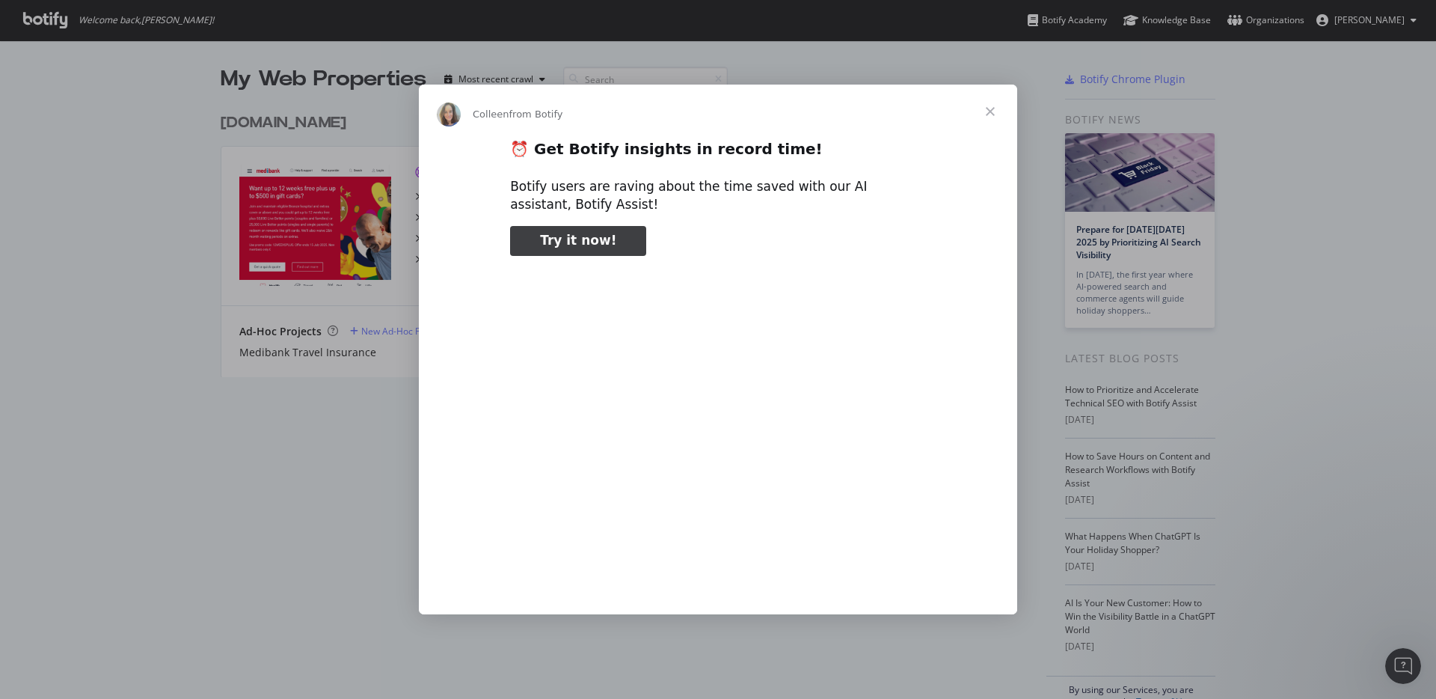
type input "78886"
click at [988, 110] on span "Close" at bounding box center [991, 112] width 54 height 54
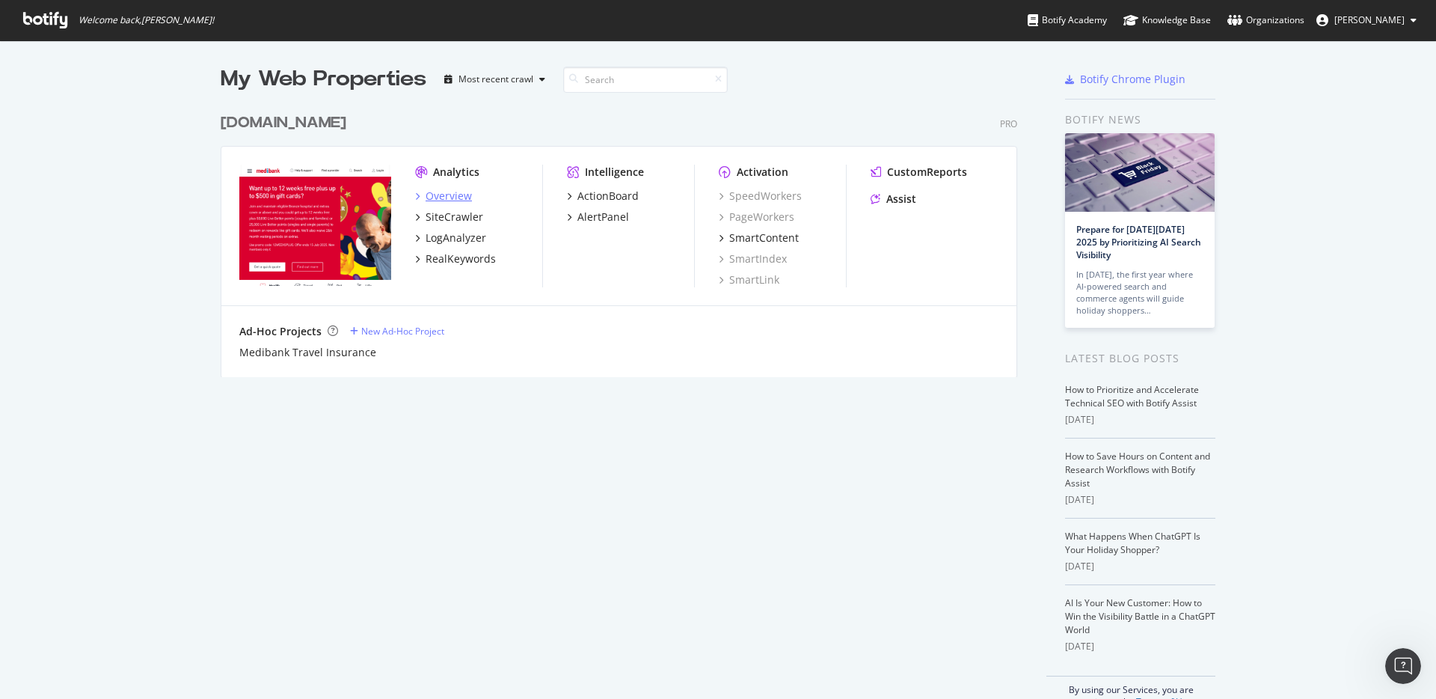
click at [456, 195] on div "Overview" at bounding box center [449, 196] width 46 height 15
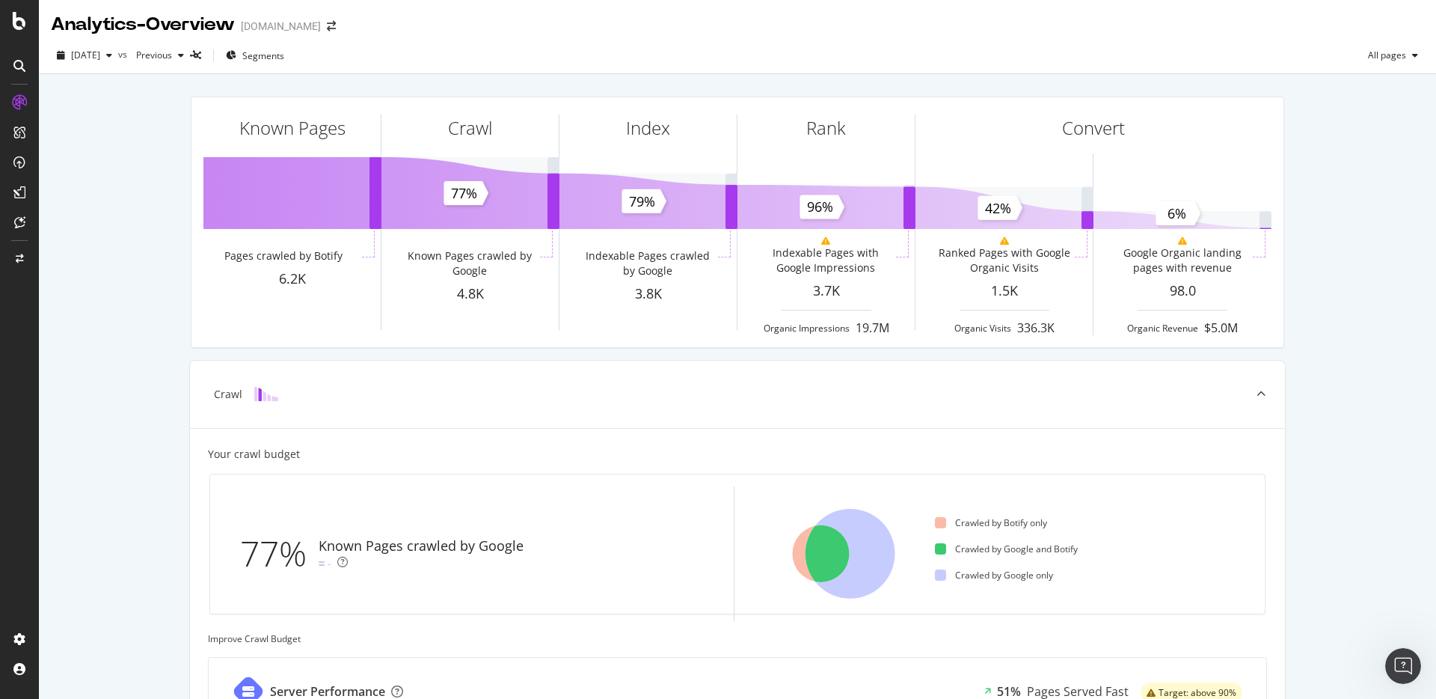
click at [16, 62] on icon at bounding box center [19, 66] width 12 height 12
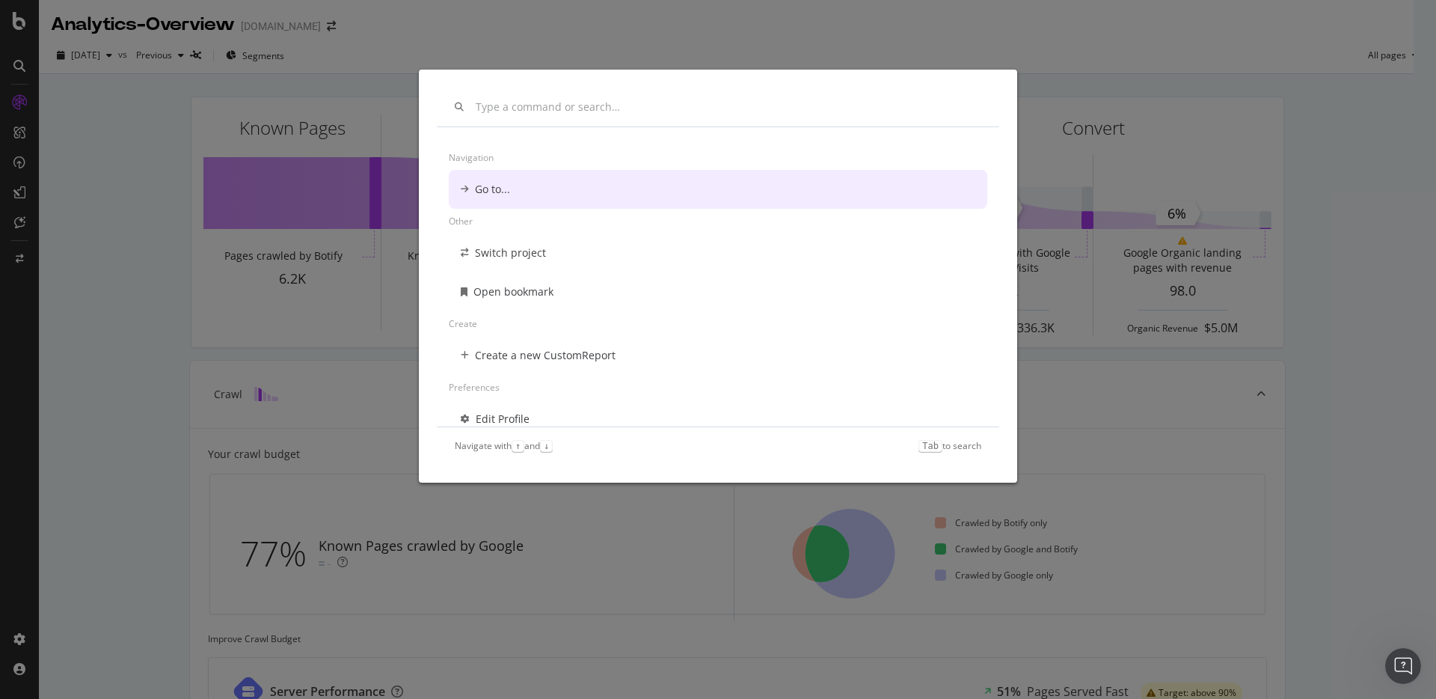
click at [117, 166] on div "Navigation Go to... Other Switch project Open bookmark Create Create a new Cust…" at bounding box center [718, 349] width 1436 height 699
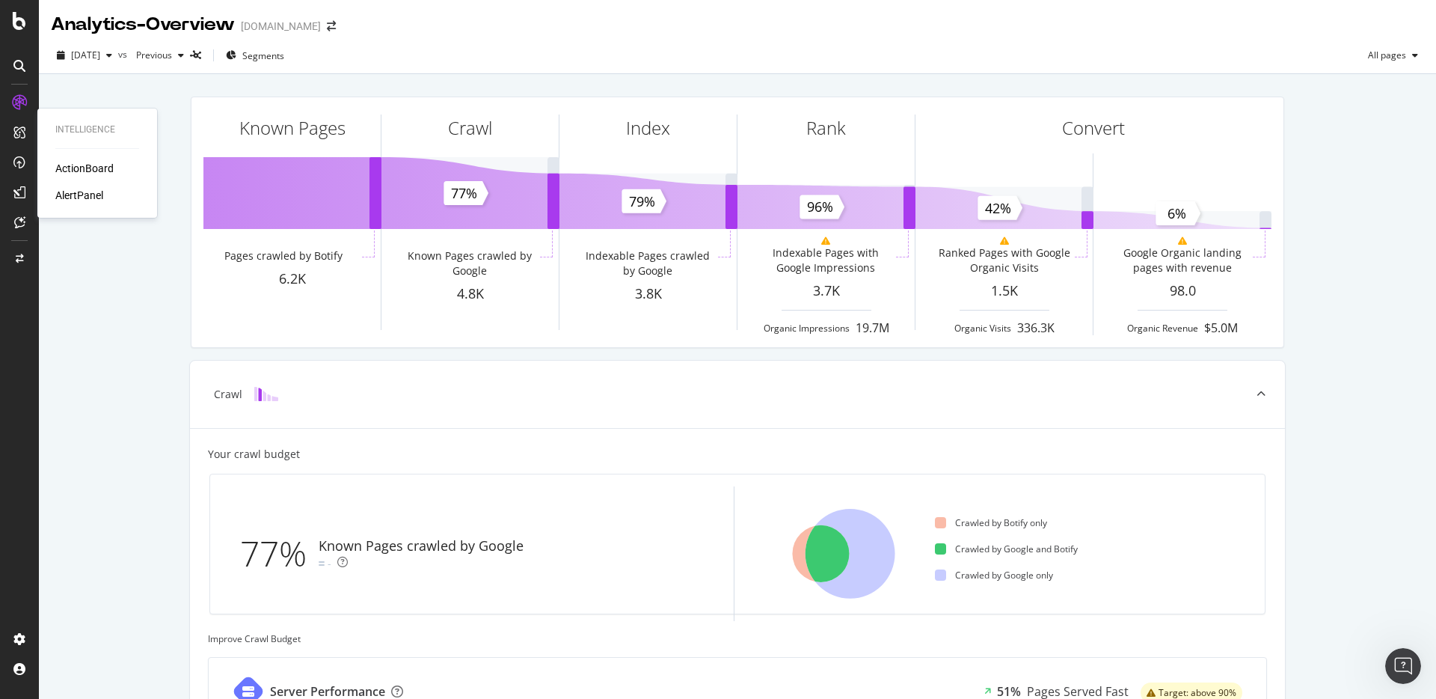
click at [72, 159] on div "Intelligence ActionBoard AlertPanel" at bounding box center [97, 162] width 108 height 103
click at [73, 163] on div "ActionBoard" at bounding box center [84, 168] width 58 height 15
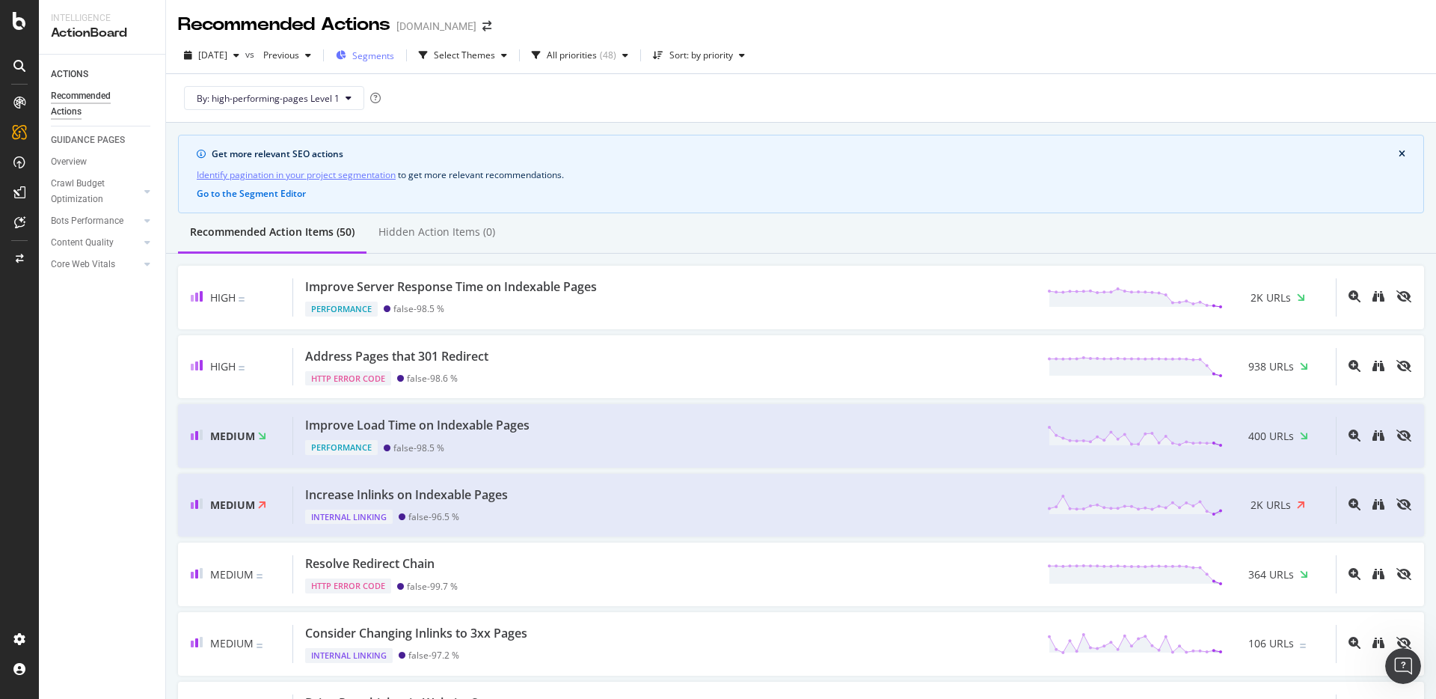
click at [394, 58] on span "Segments" at bounding box center [373, 55] width 42 height 13
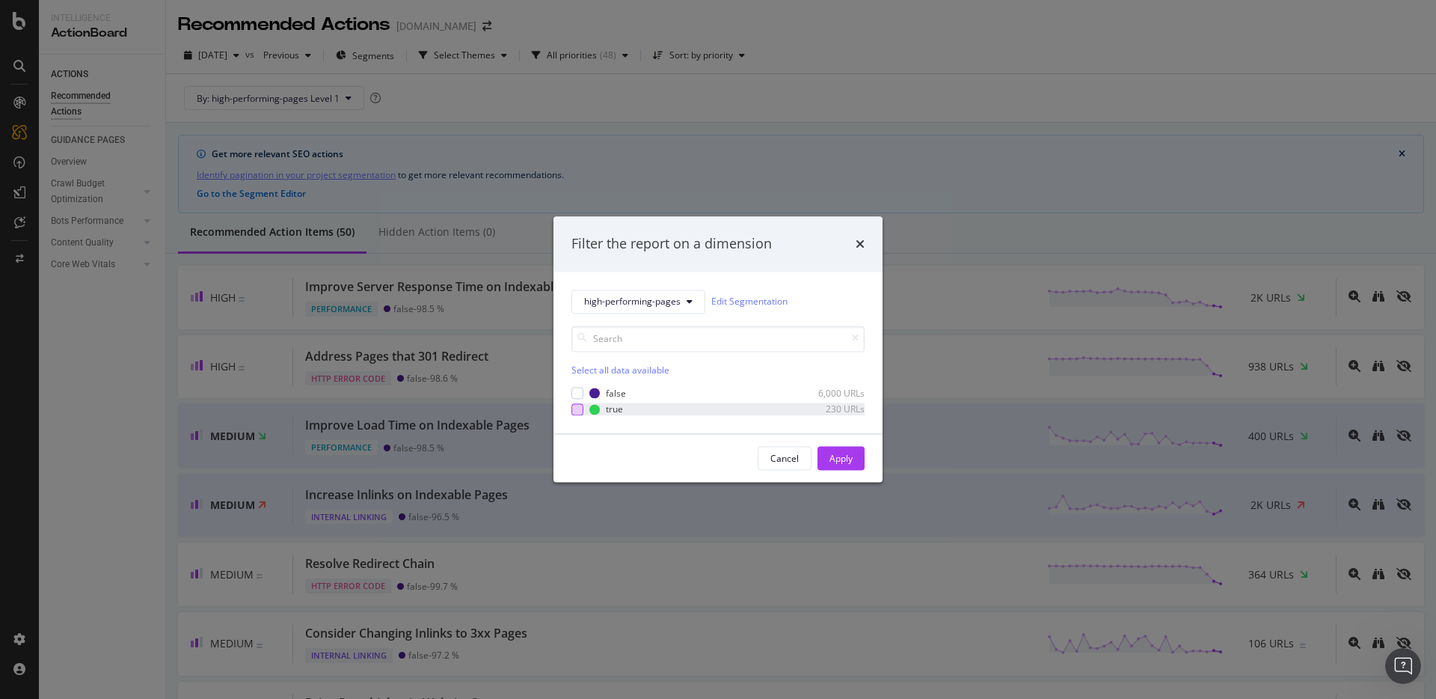
click at [575, 412] on div "modal" at bounding box center [578, 409] width 12 height 12
click at [833, 457] on div "Apply" at bounding box center [841, 458] width 23 height 13
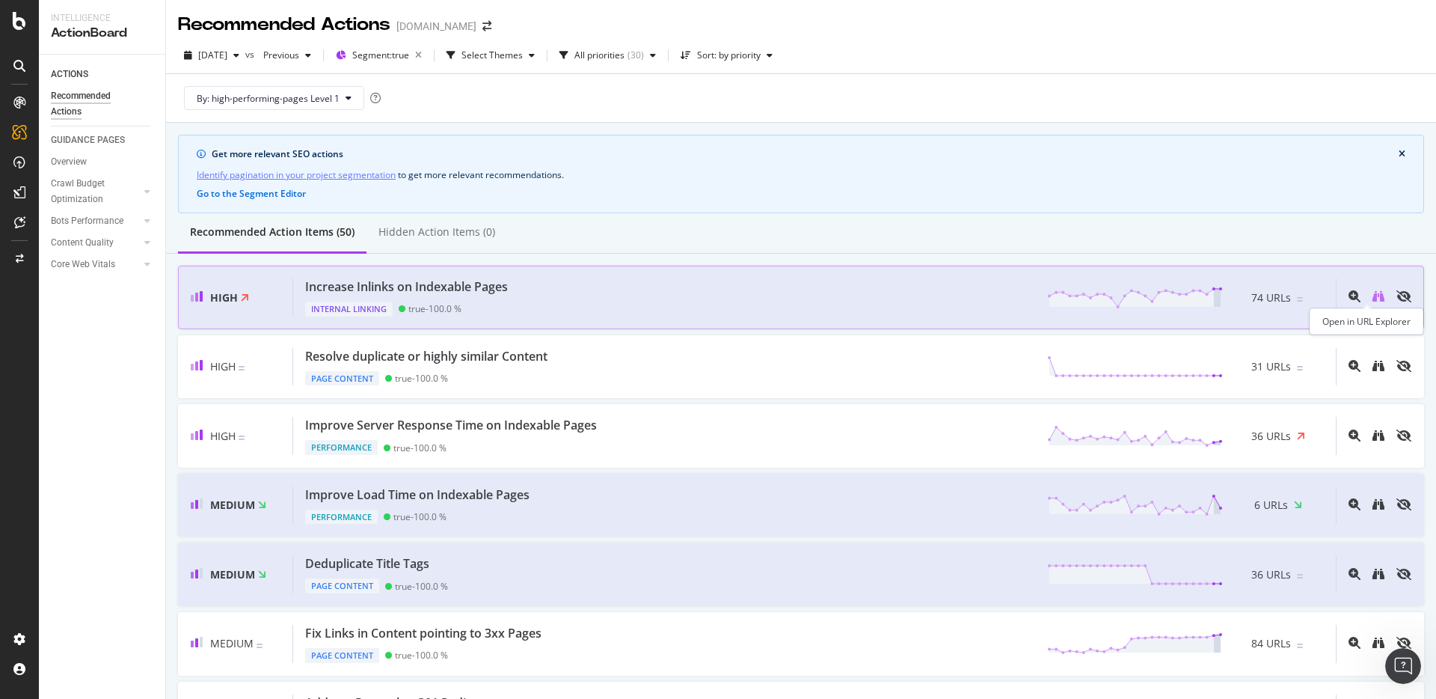
click at [1373, 298] on icon "binoculars" at bounding box center [1379, 296] width 12 height 12
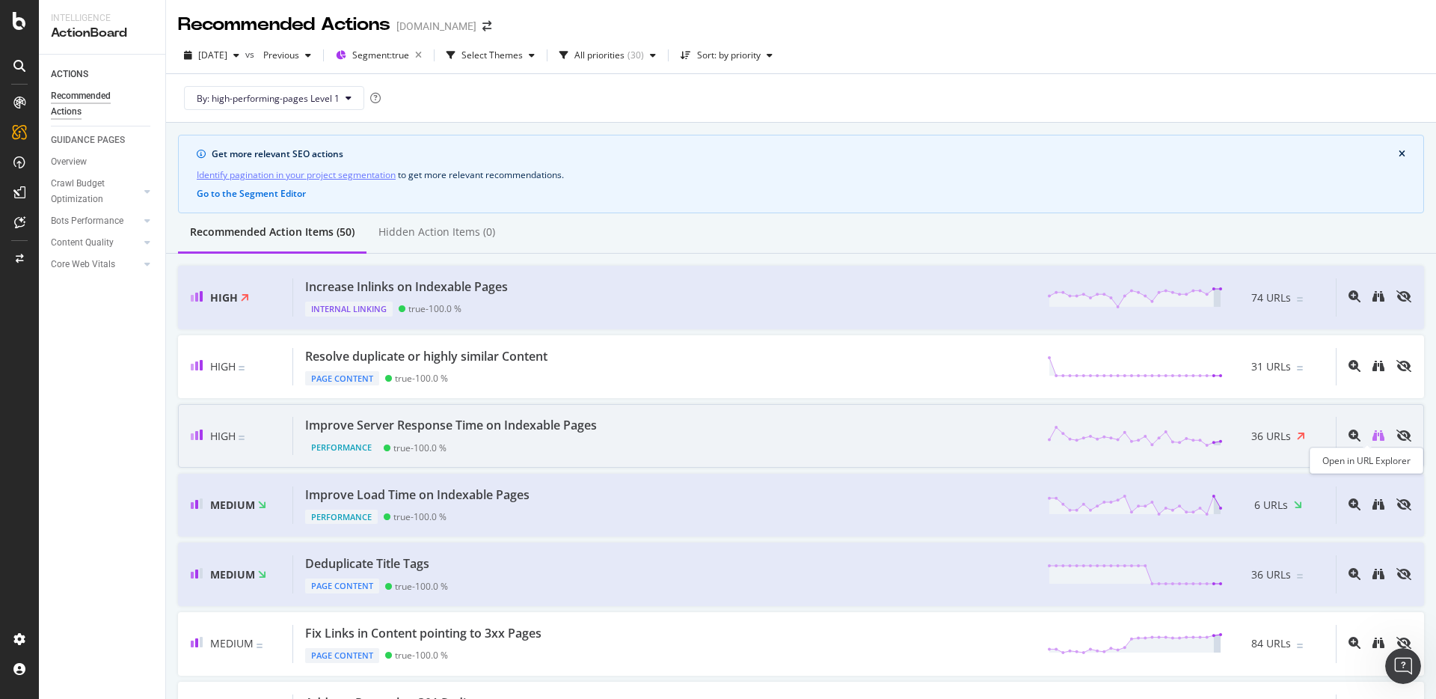
click at [1373, 436] on icon "binoculars" at bounding box center [1379, 435] width 12 height 12
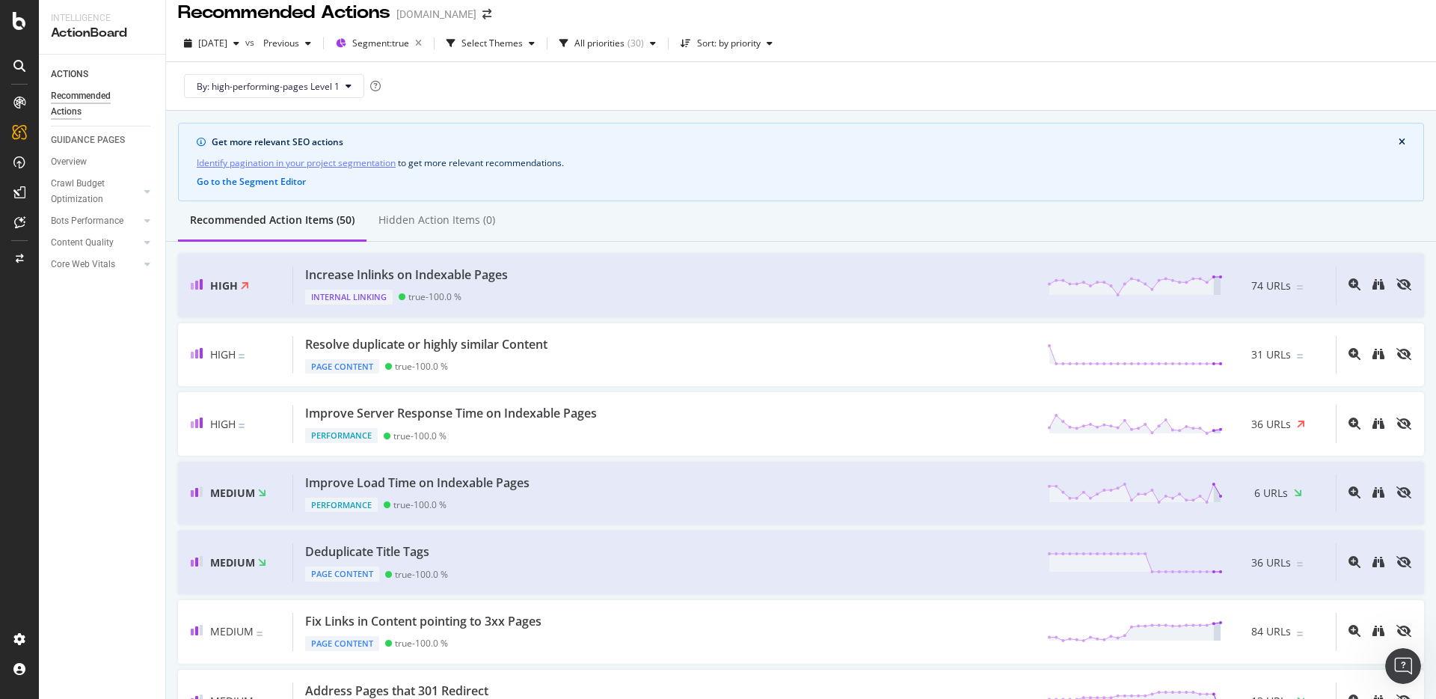
scroll to position [9, 0]
click at [535, 46] on icon "button" at bounding box center [532, 46] width 6 height 9
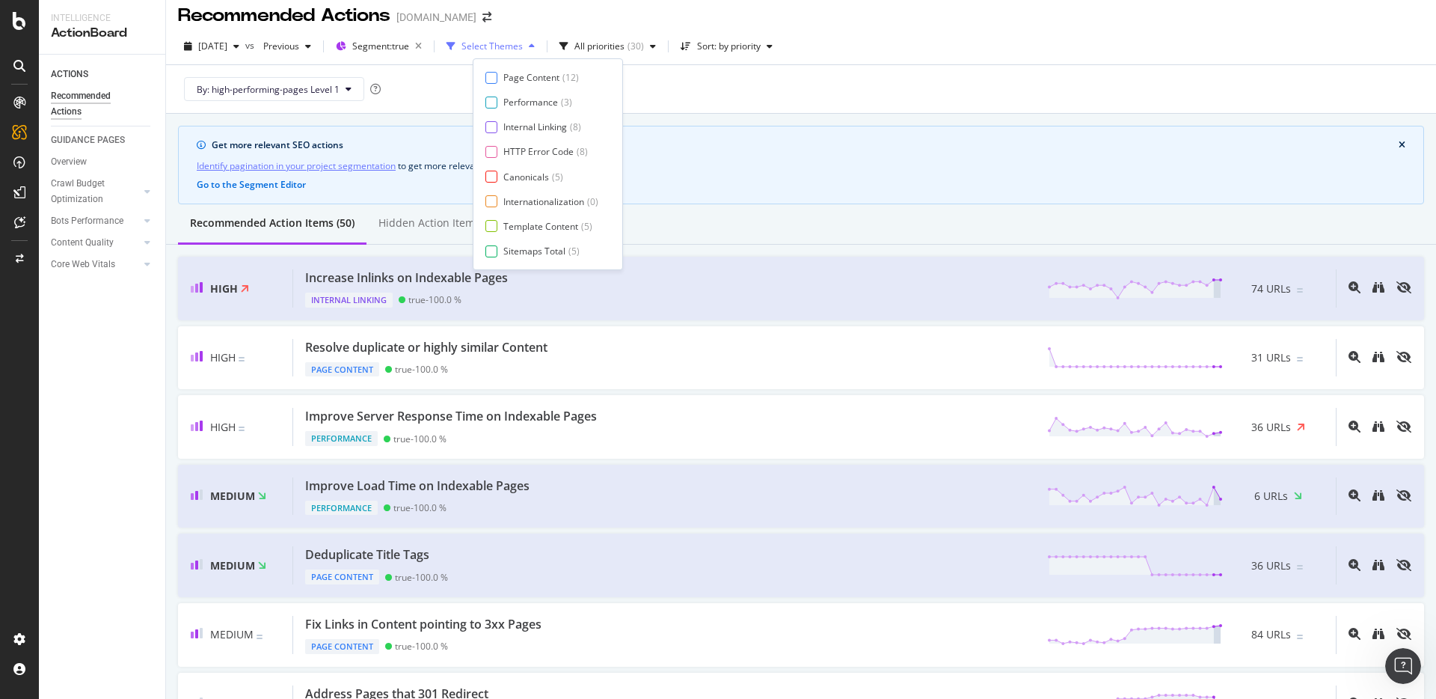
click at [535, 49] on icon "button" at bounding box center [532, 46] width 6 height 9
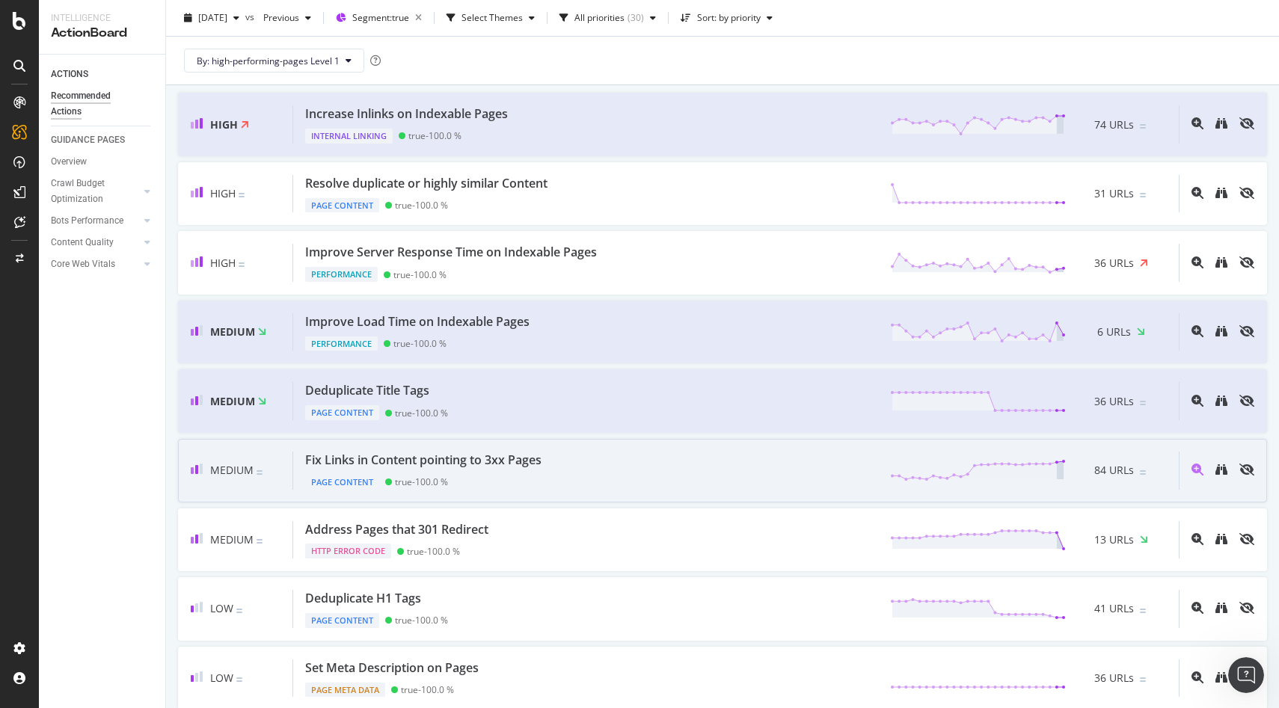
scroll to position [186, 0]
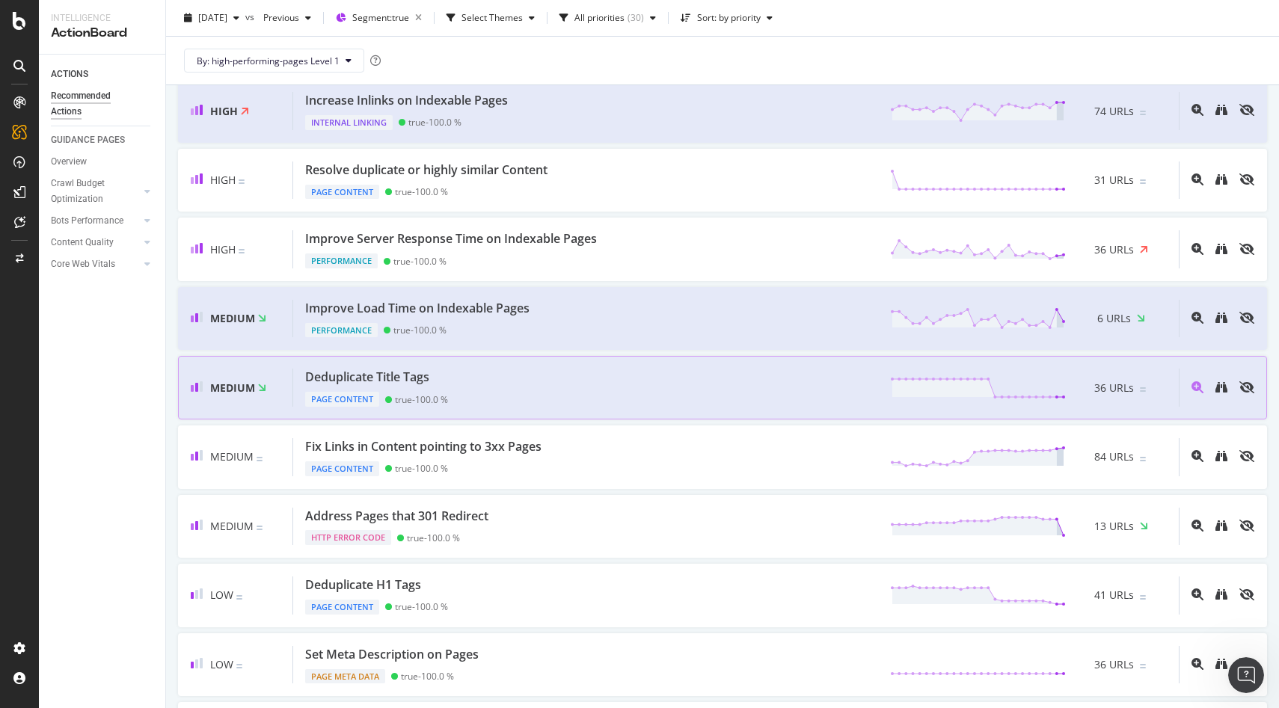
click at [565, 385] on div "Deduplicate Title Tags Page Content true - 100.0 % 36 URLs" at bounding box center [736, 388] width 886 height 38
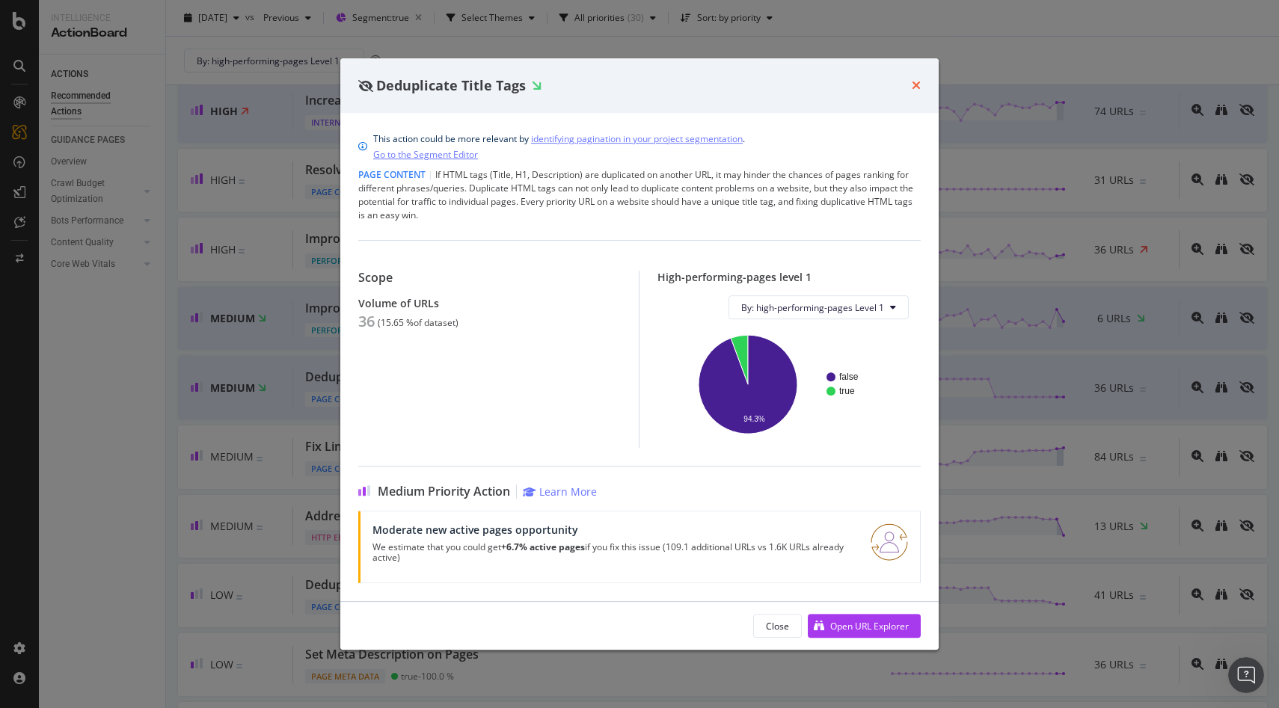
click at [917, 85] on icon "times" at bounding box center [916, 85] width 9 height 12
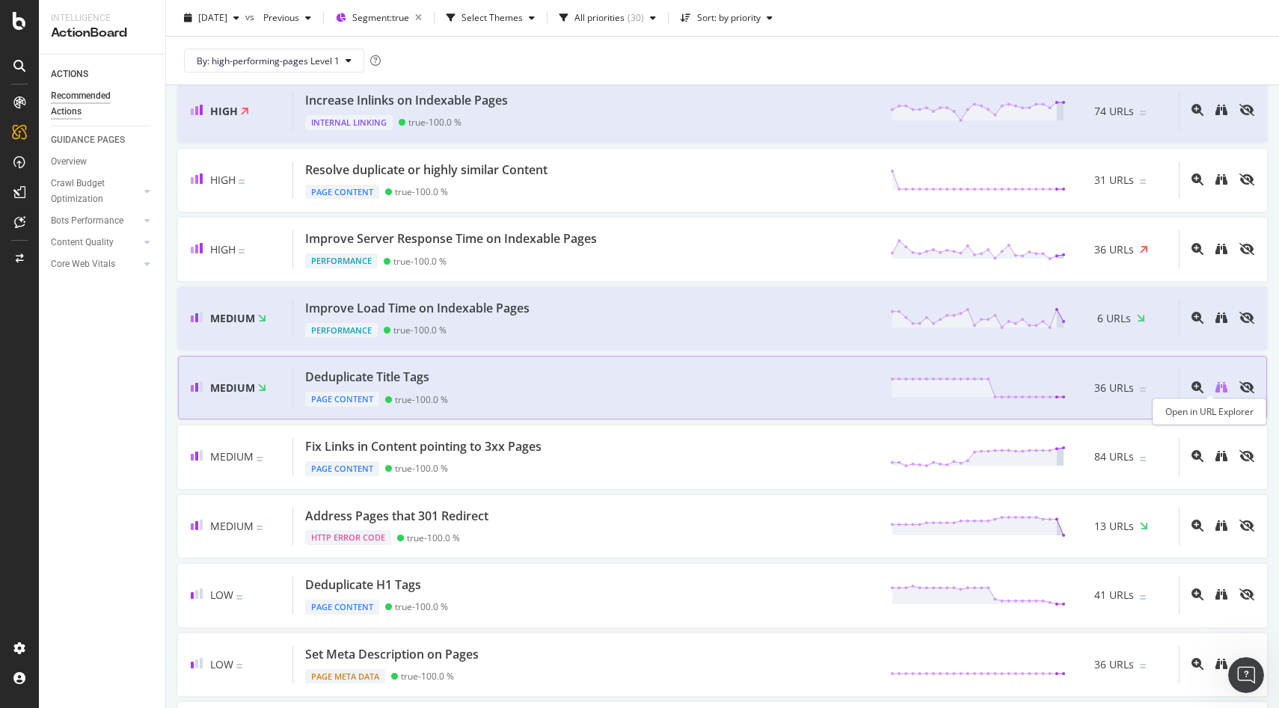
click at [1216, 385] on icon "binoculars" at bounding box center [1222, 388] width 12 height 12
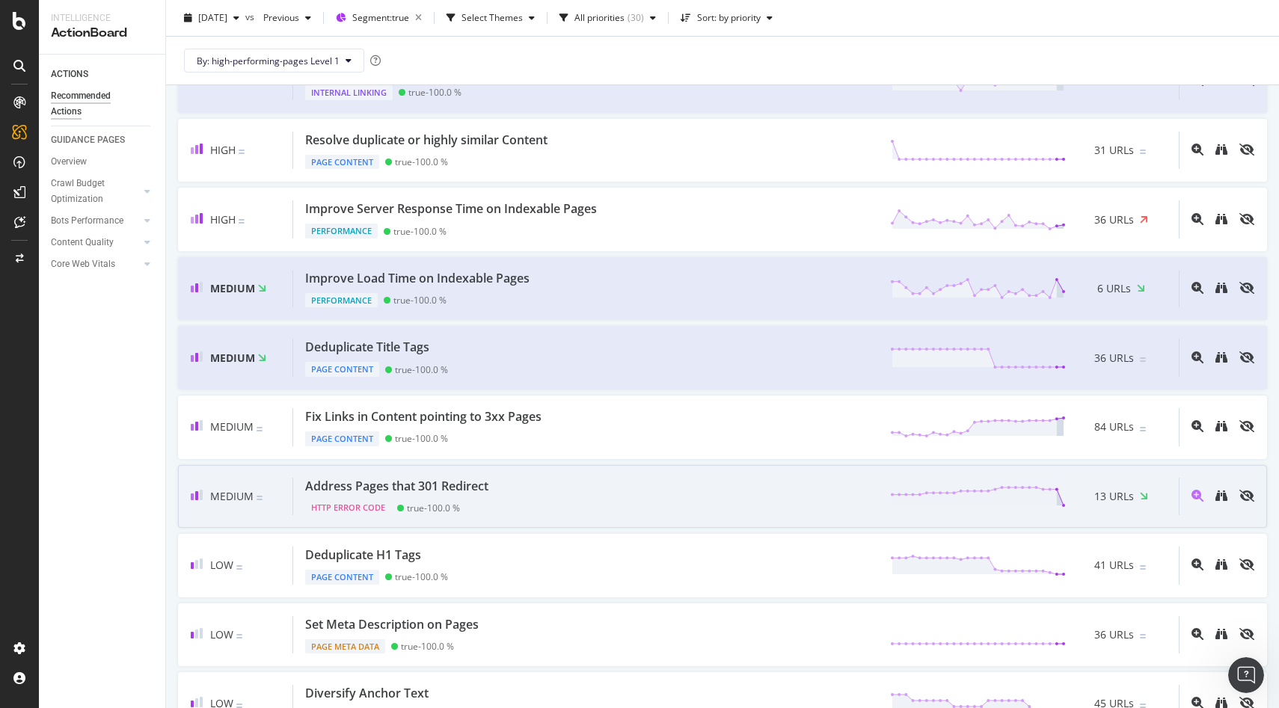
scroll to position [218, 0]
click at [595, 497] on div "Address Pages that 301 Redirect HTTP Error Code true - 100.0 % 13 URLs" at bounding box center [736, 496] width 886 height 38
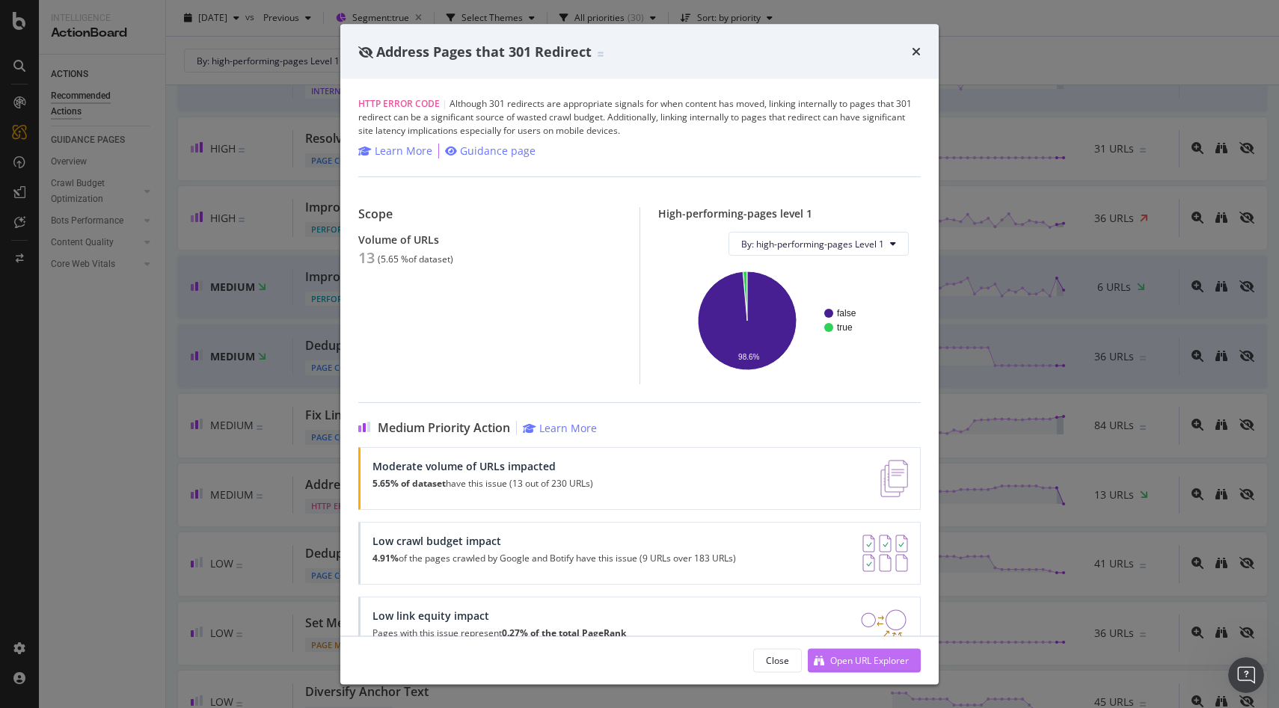
click at [839, 659] on div "Open URL Explorer" at bounding box center [869, 660] width 79 height 13
click at [912, 49] on icon "times" at bounding box center [916, 52] width 9 height 12
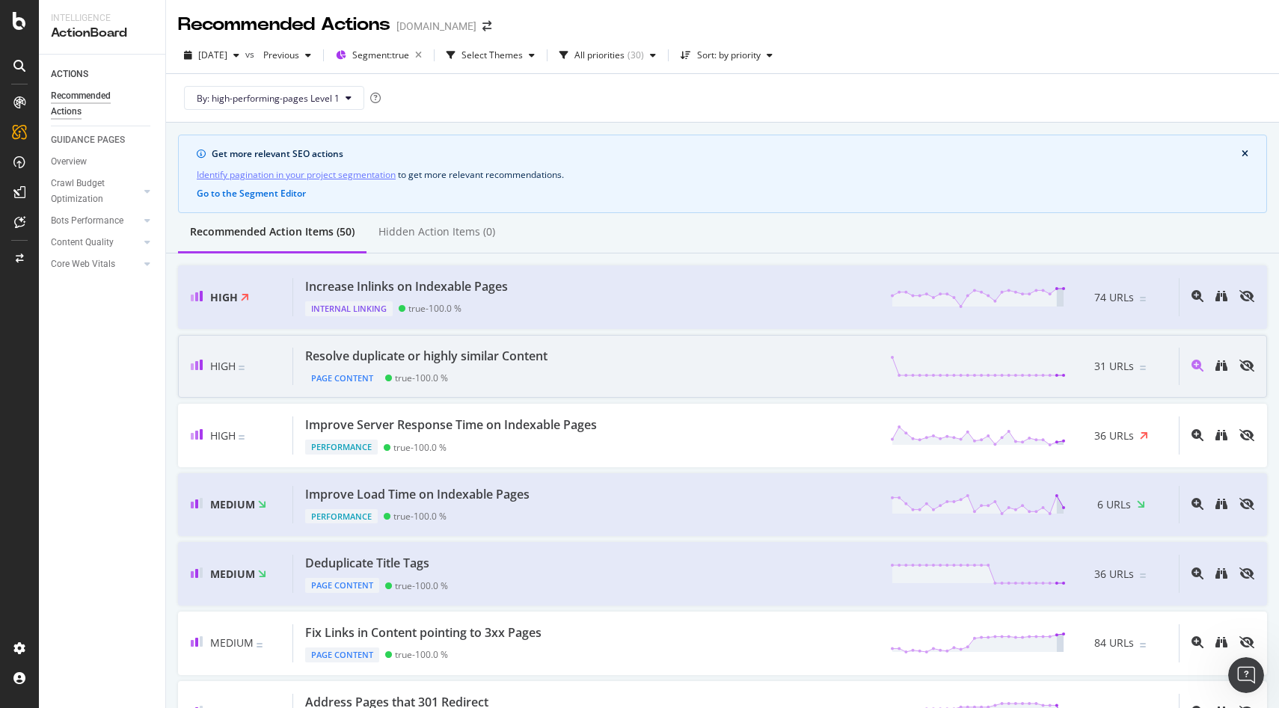
click at [632, 349] on div "Resolve duplicate or highly similar Content Page Content true - 100.0 % 31 URLs" at bounding box center [736, 367] width 886 height 38
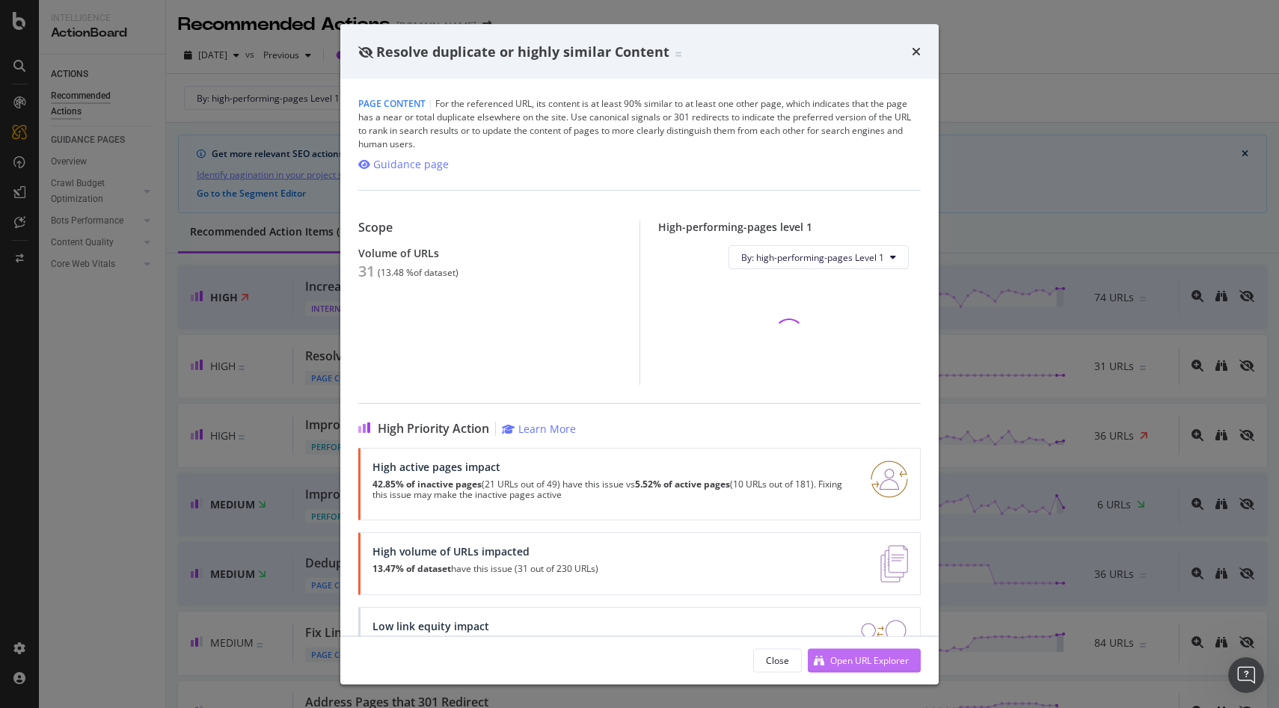
click at [849, 654] on div "Open URL Explorer" at bounding box center [869, 660] width 79 height 13
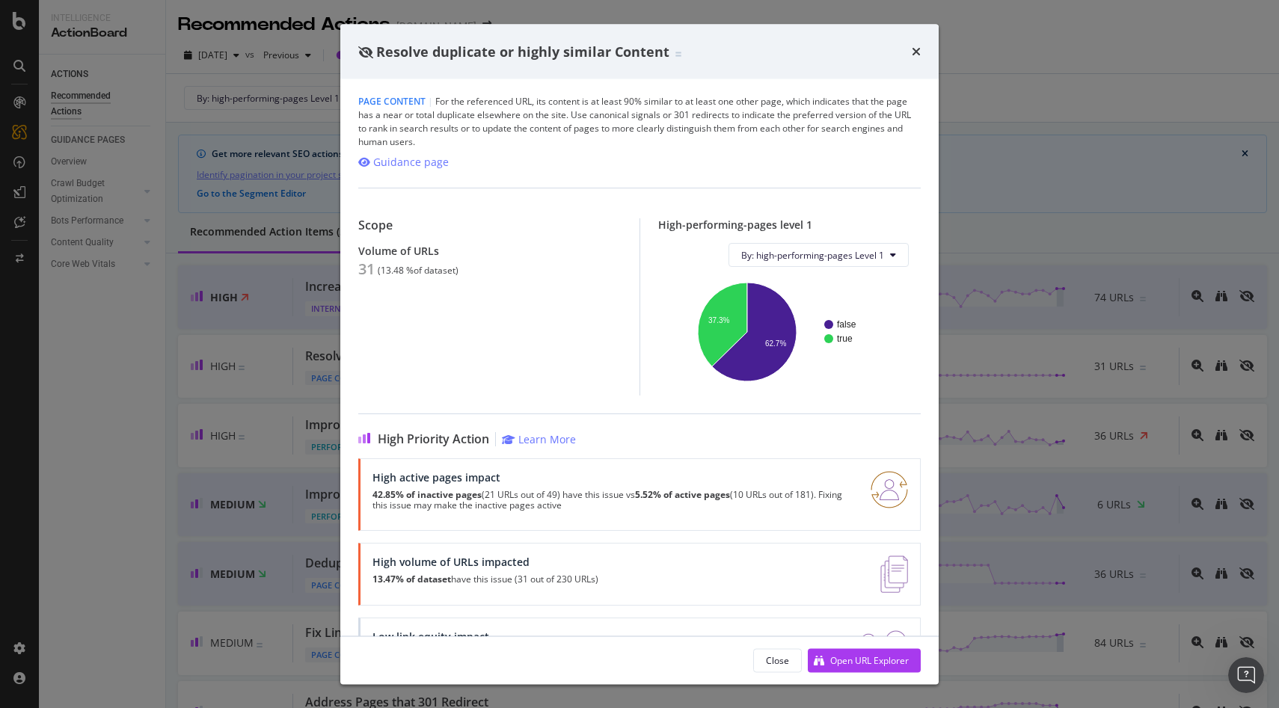
scroll to position [64, 0]
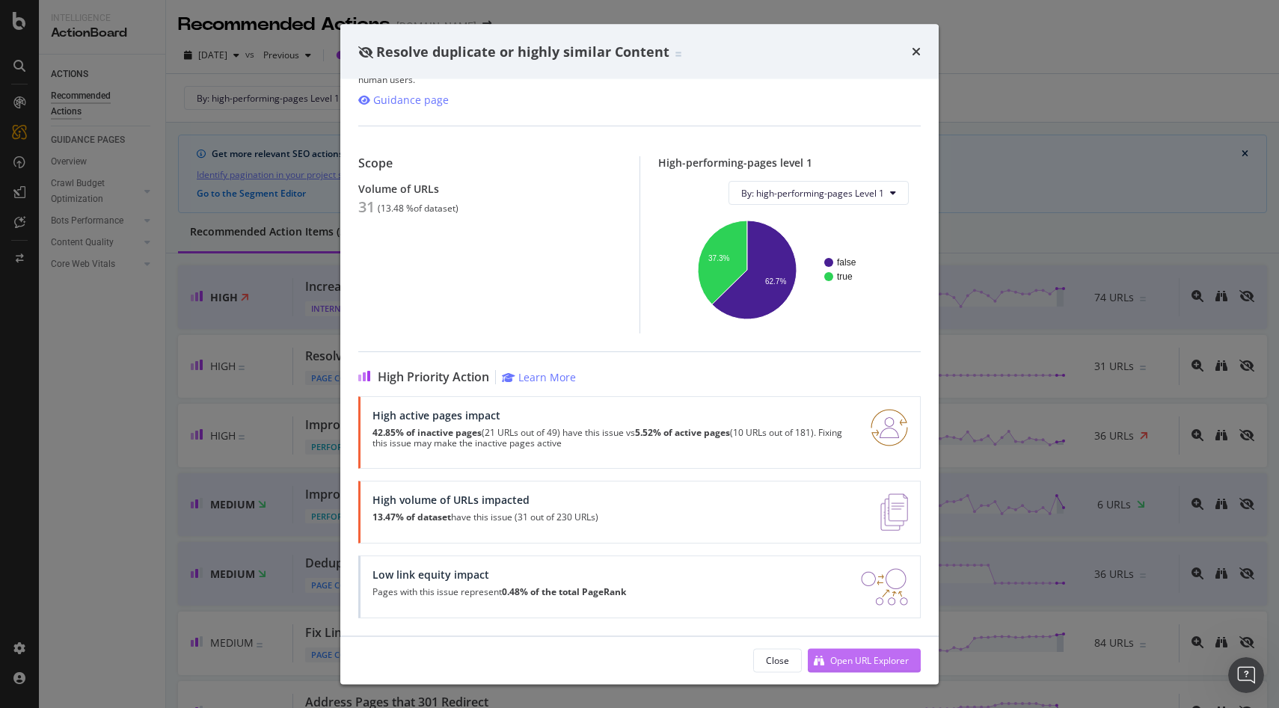
click at [869, 662] on div "Open URL Explorer" at bounding box center [869, 660] width 79 height 13
click at [919, 50] on icon "times" at bounding box center [916, 52] width 9 height 12
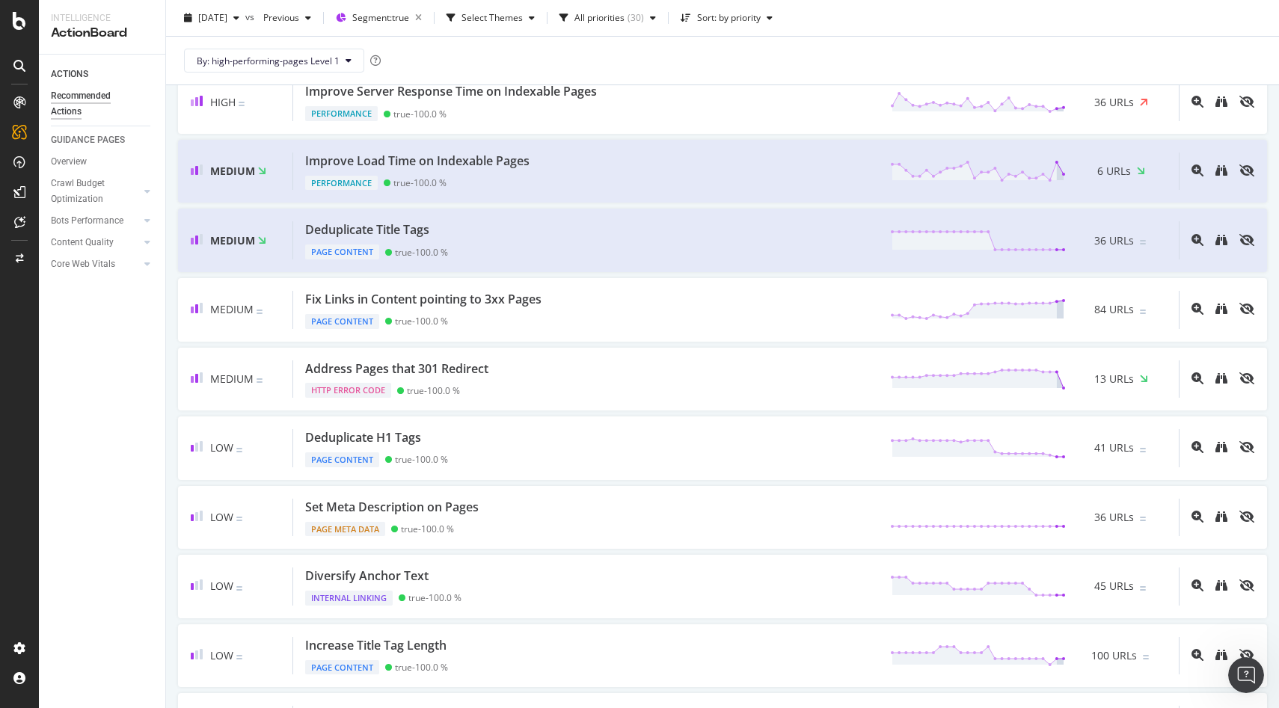
scroll to position [334, 0]
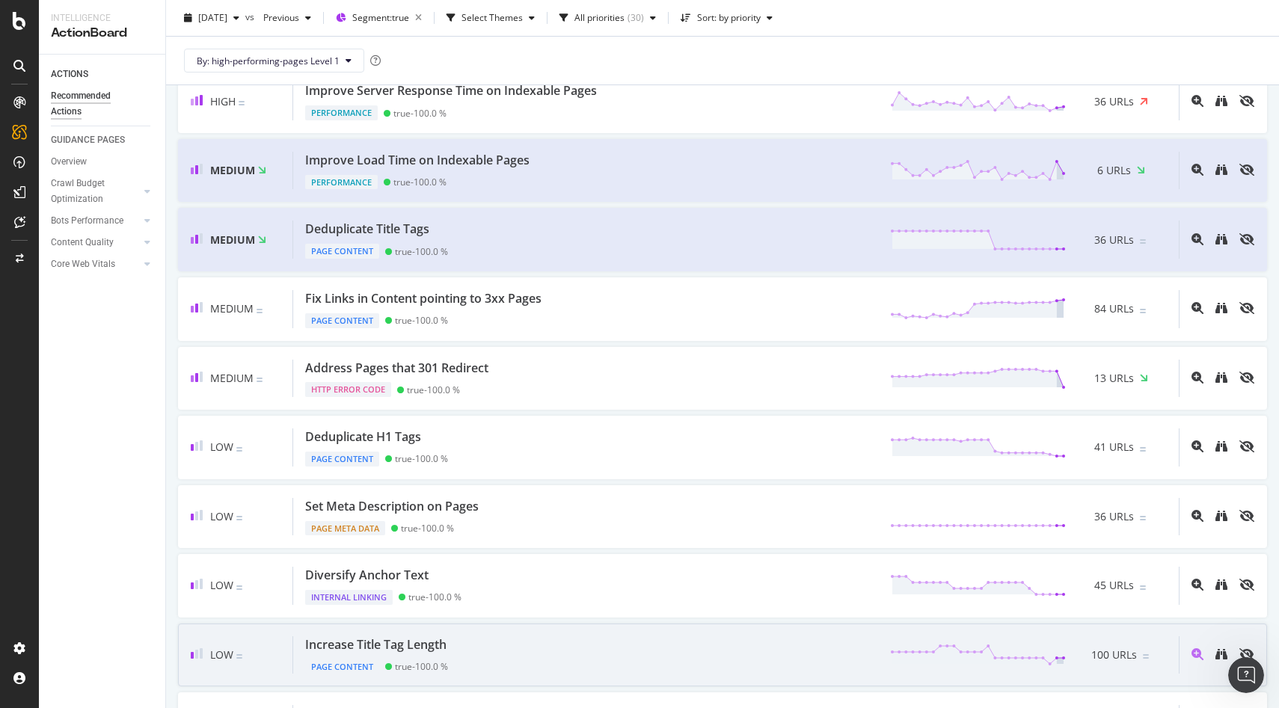
click at [534, 657] on div "Increase Title Tag Length Page Content true - 100.0 % 100 URLs" at bounding box center [736, 656] width 886 height 38
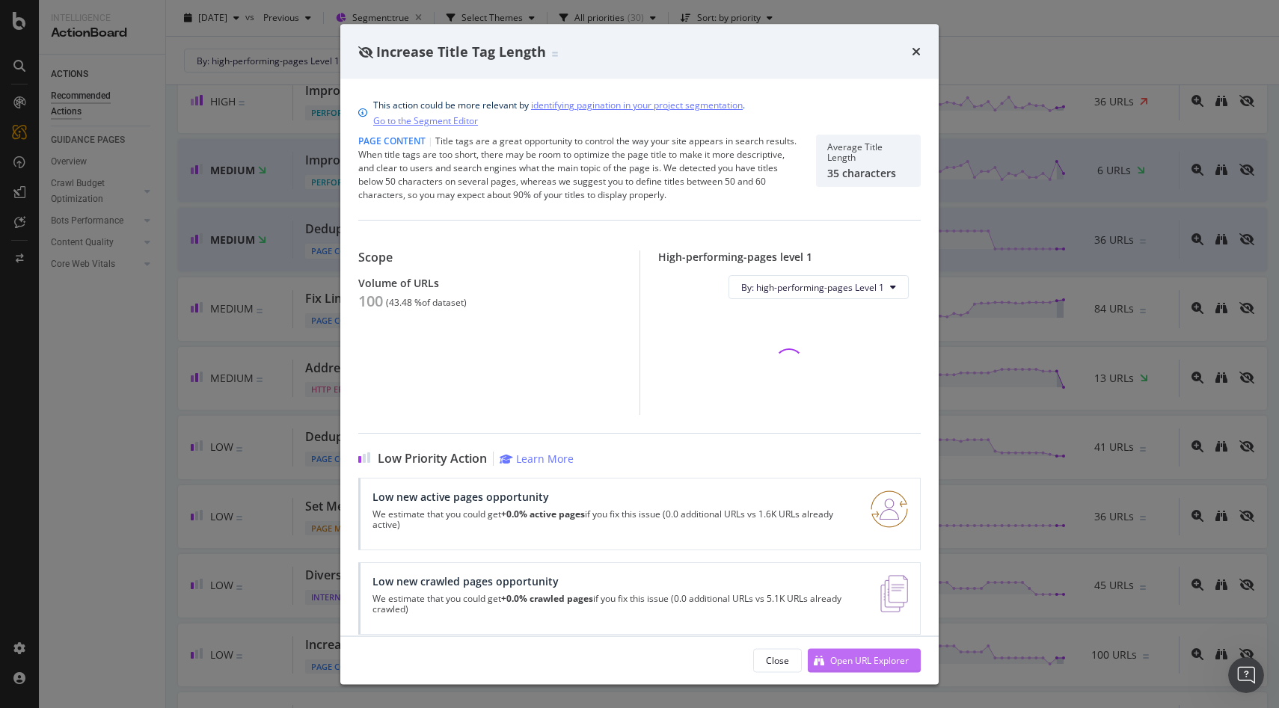
click at [837, 655] on div "Open URL Explorer" at bounding box center [869, 660] width 79 height 13
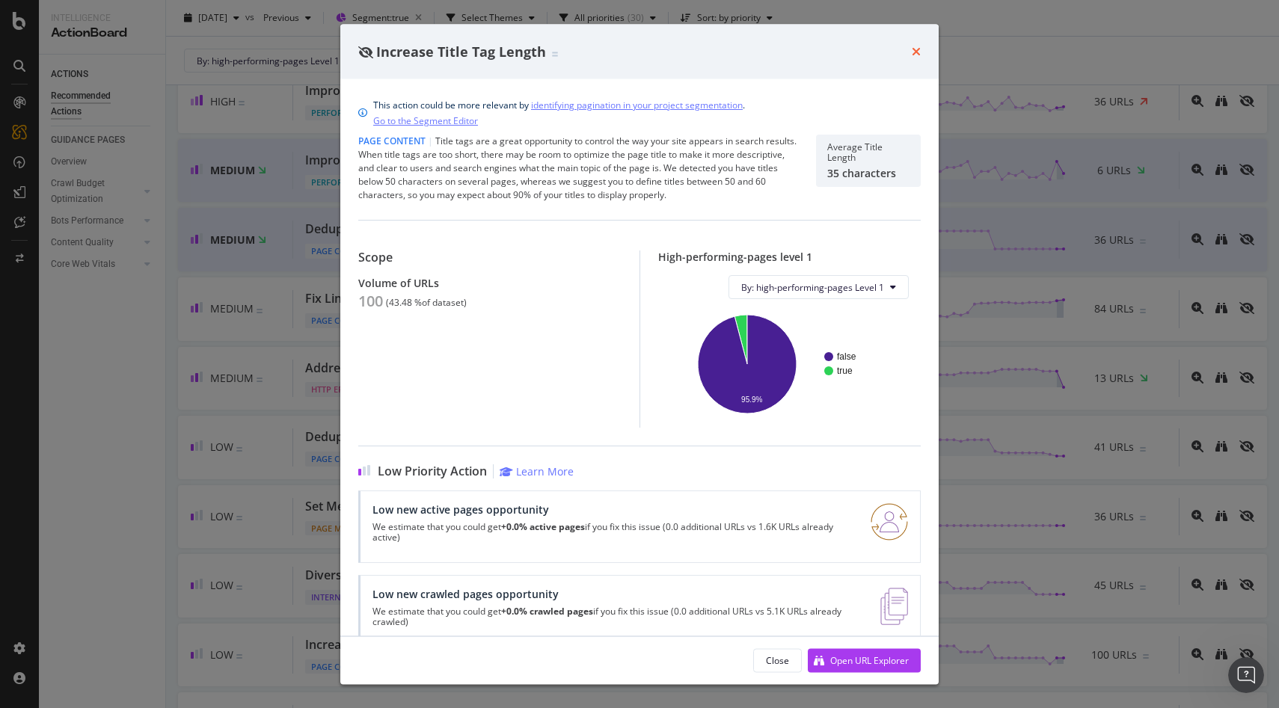
click at [913, 46] on icon "times" at bounding box center [916, 52] width 9 height 12
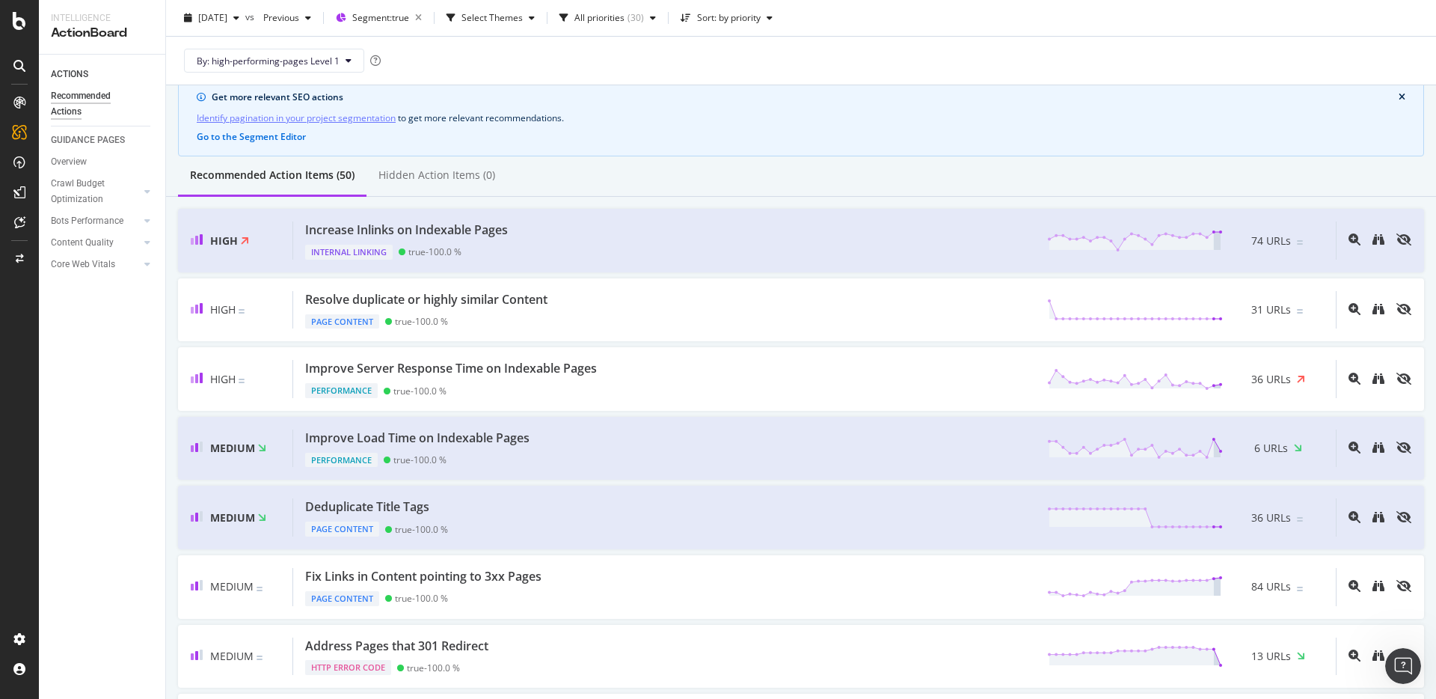
scroll to position [80, 0]
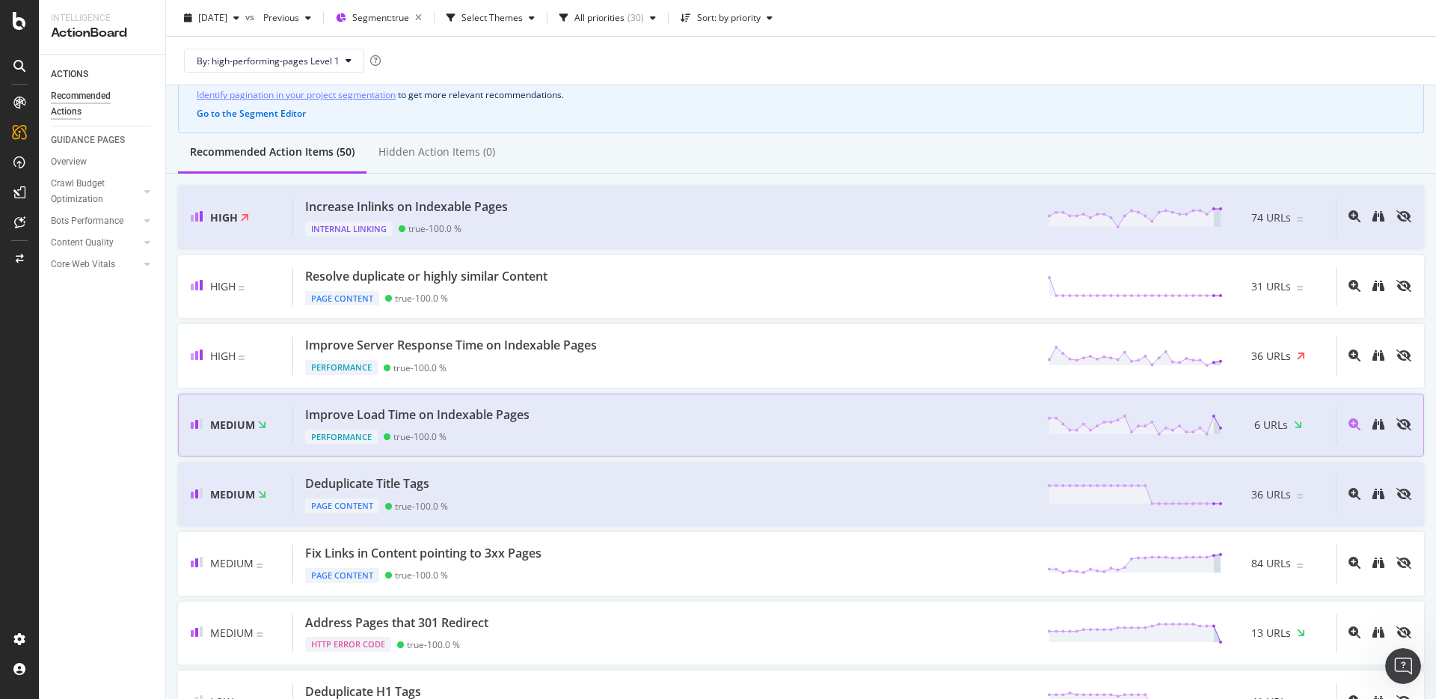
click at [687, 423] on div "Improve Load Time on Indexable Pages Performance true - 100.0 % 6 URLs" at bounding box center [814, 425] width 1043 height 38
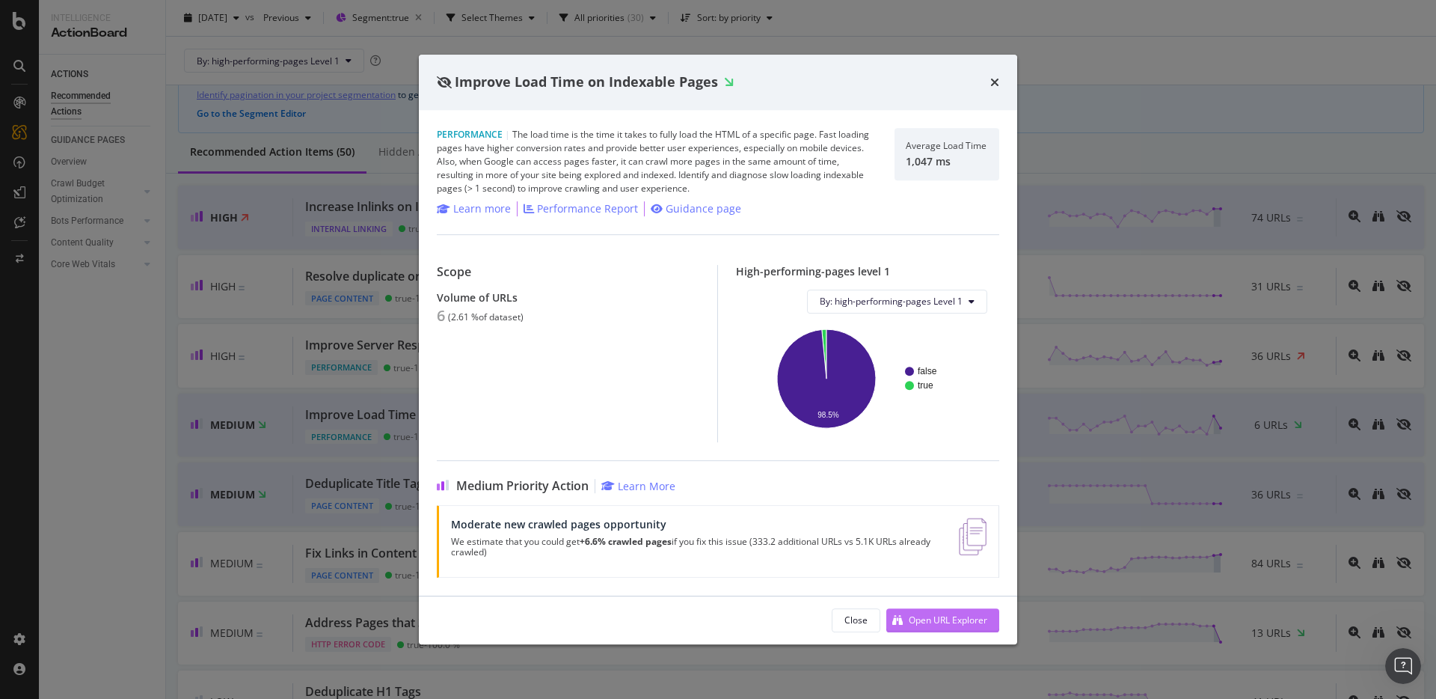
click at [949, 623] on div "Open URL Explorer" at bounding box center [948, 619] width 79 height 13
click at [994, 81] on icon "times" at bounding box center [994, 82] width 9 height 12
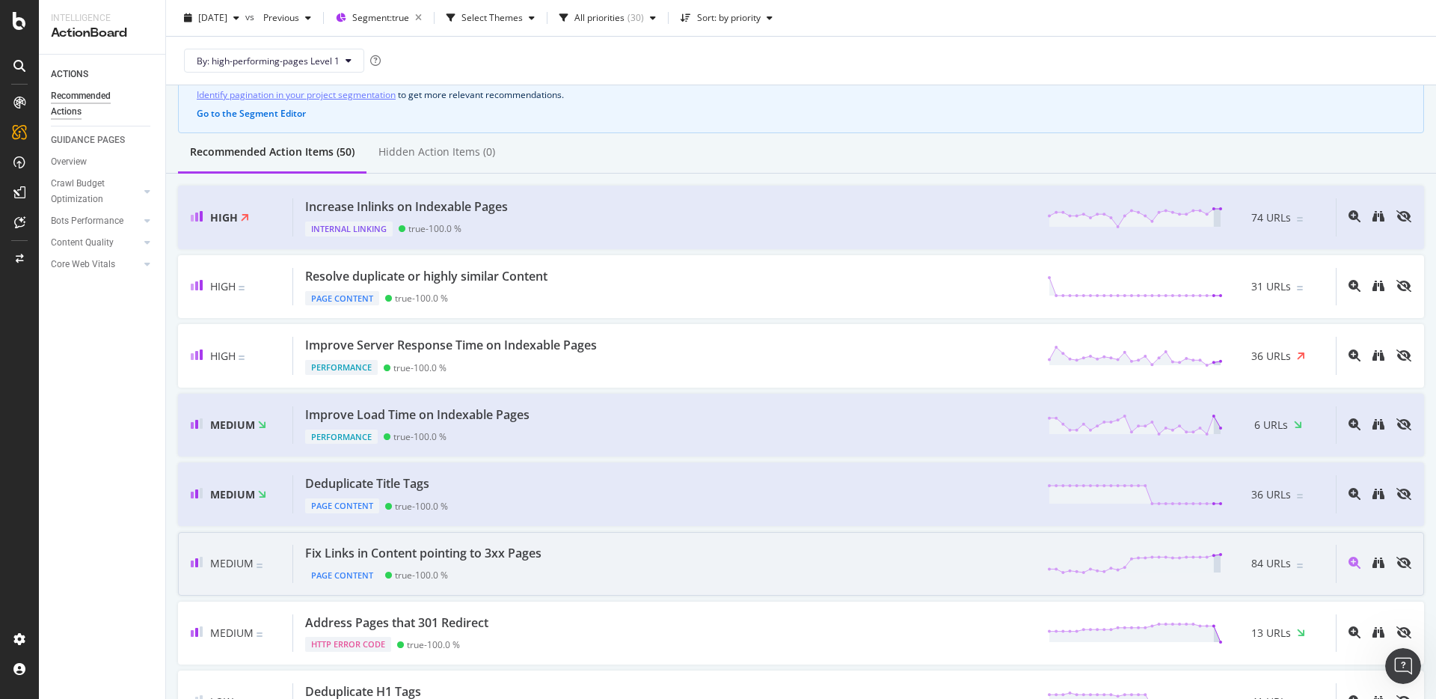
click at [670, 553] on div "Fix Links in Content pointing to 3xx Pages Page Content true - 100.0 % 84 URLs" at bounding box center [814, 564] width 1043 height 38
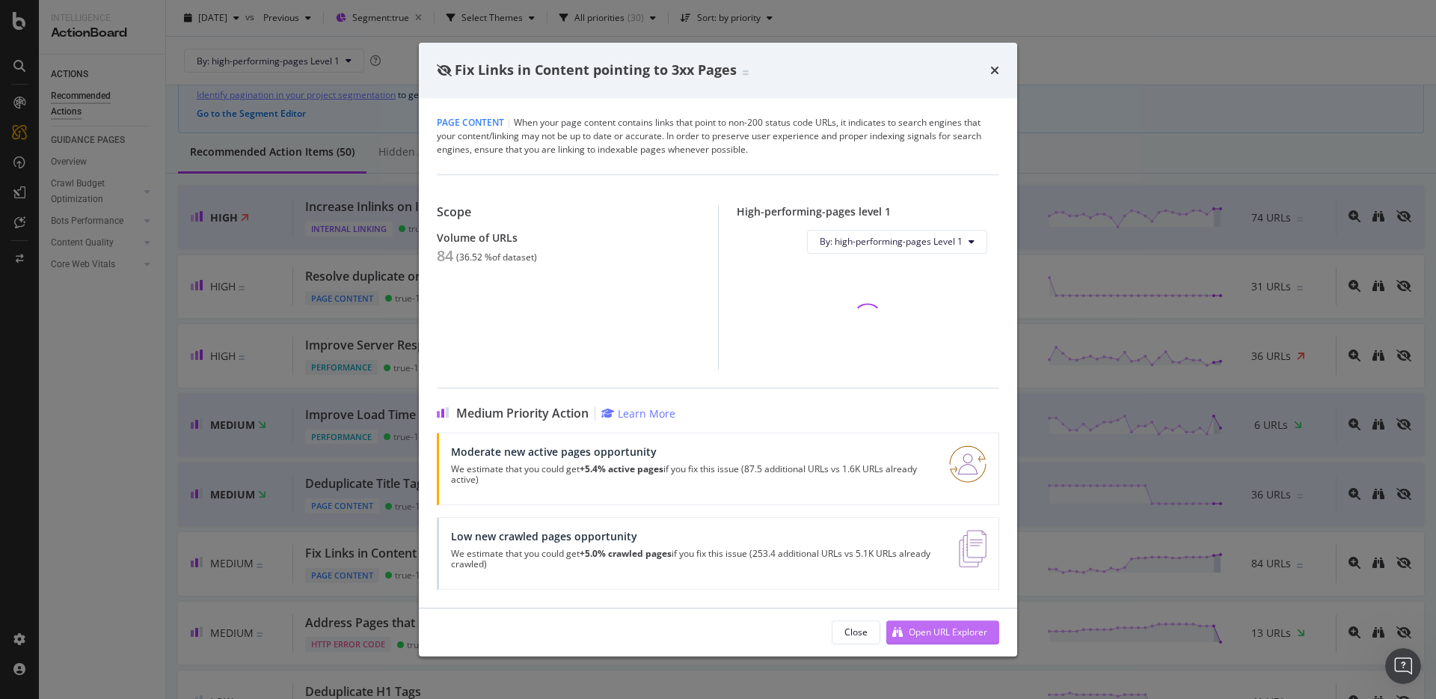
click at [901, 627] on icon "modal" at bounding box center [897, 632] width 10 height 10
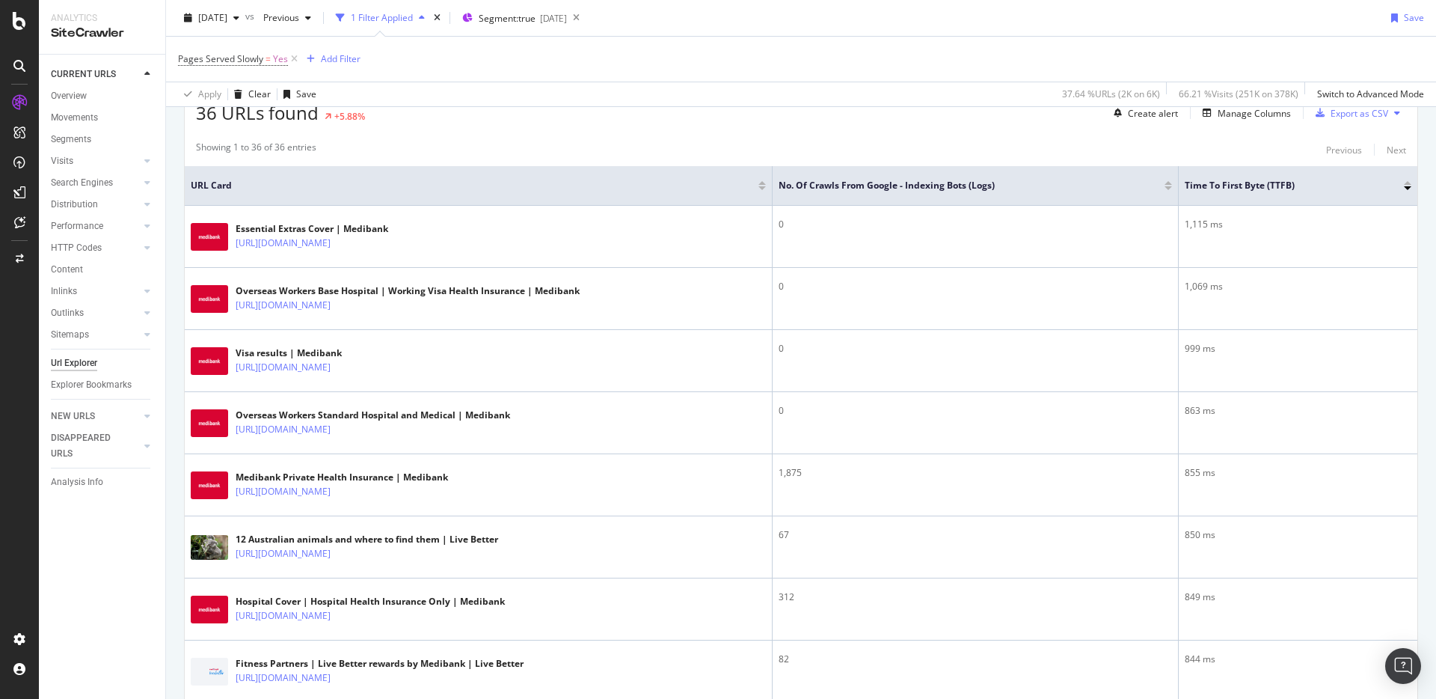
scroll to position [268, 0]
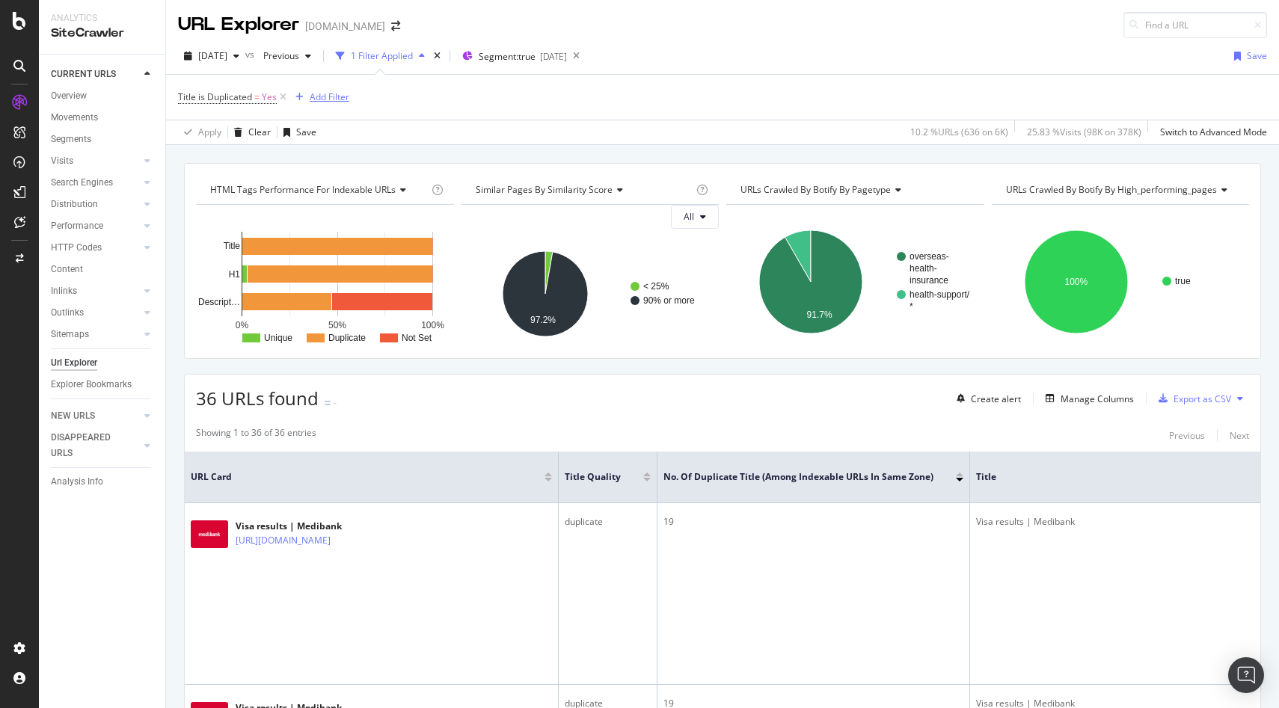
click at [335, 101] on div "Add Filter" at bounding box center [330, 97] width 40 height 13
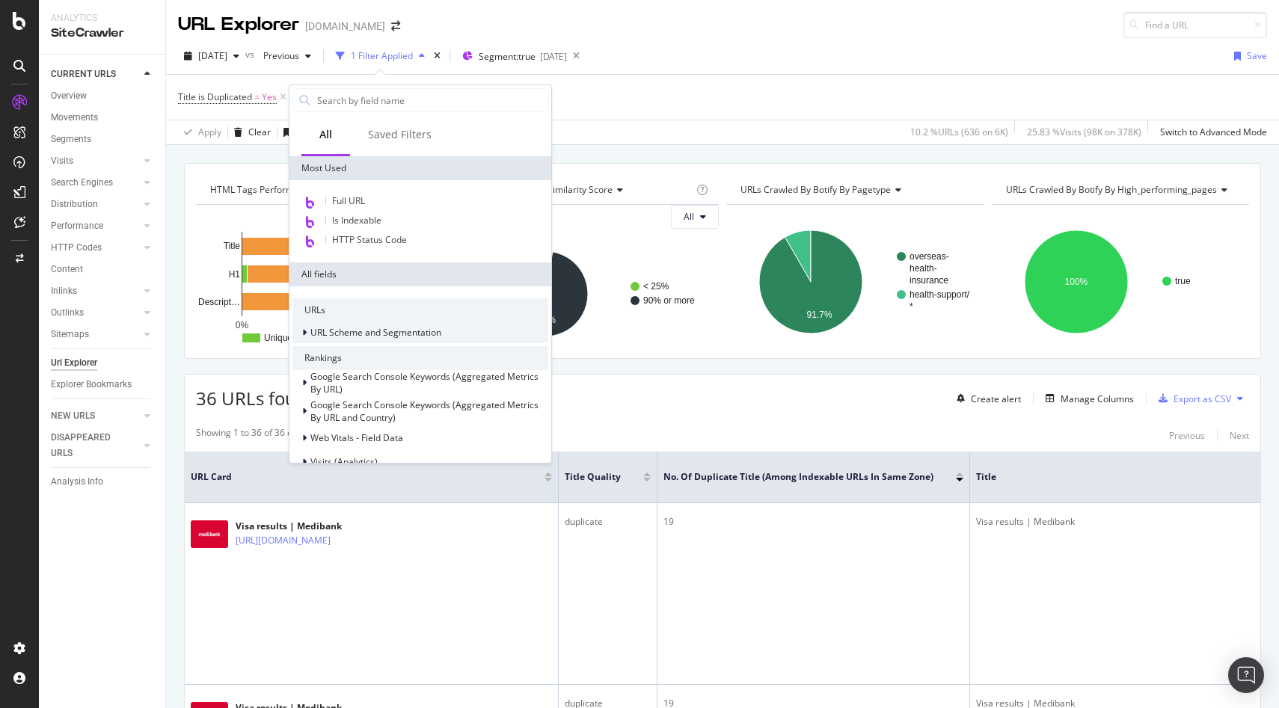
click at [302, 332] on icon at bounding box center [304, 332] width 4 height 9
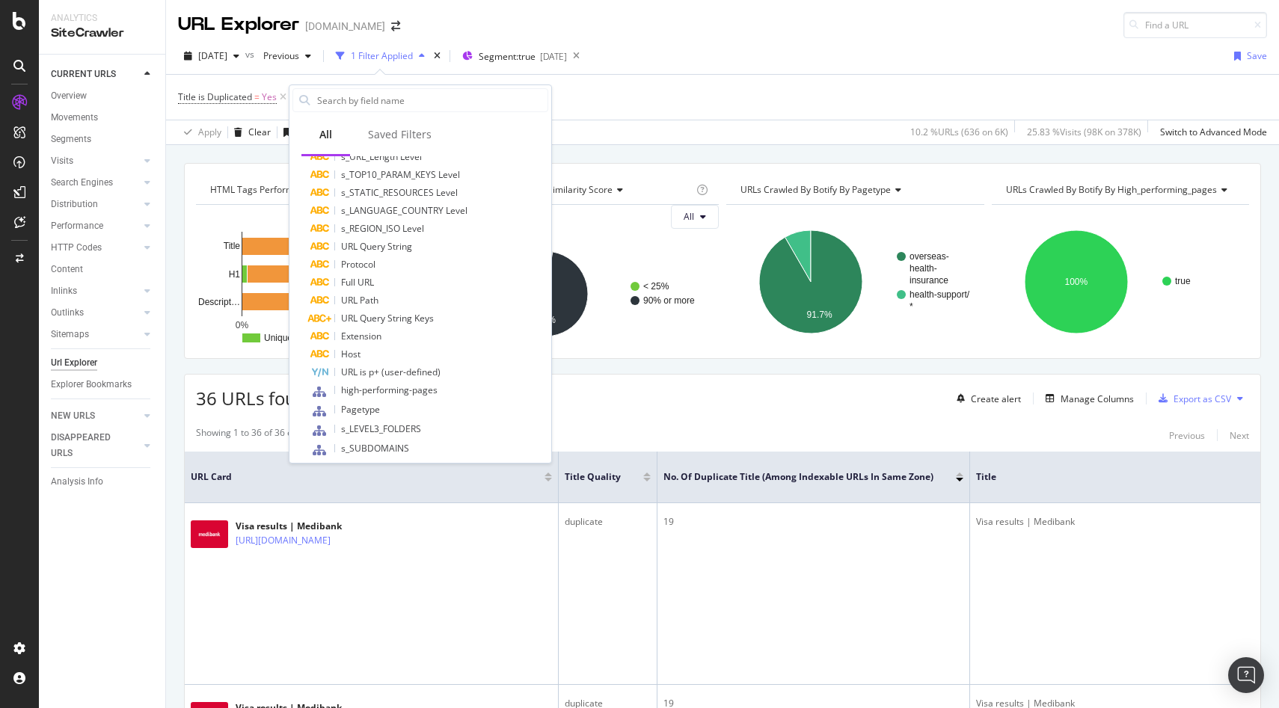
scroll to position [343, 0]
click at [401, 243] on span "URL Query String" at bounding box center [376, 242] width 71 height 13
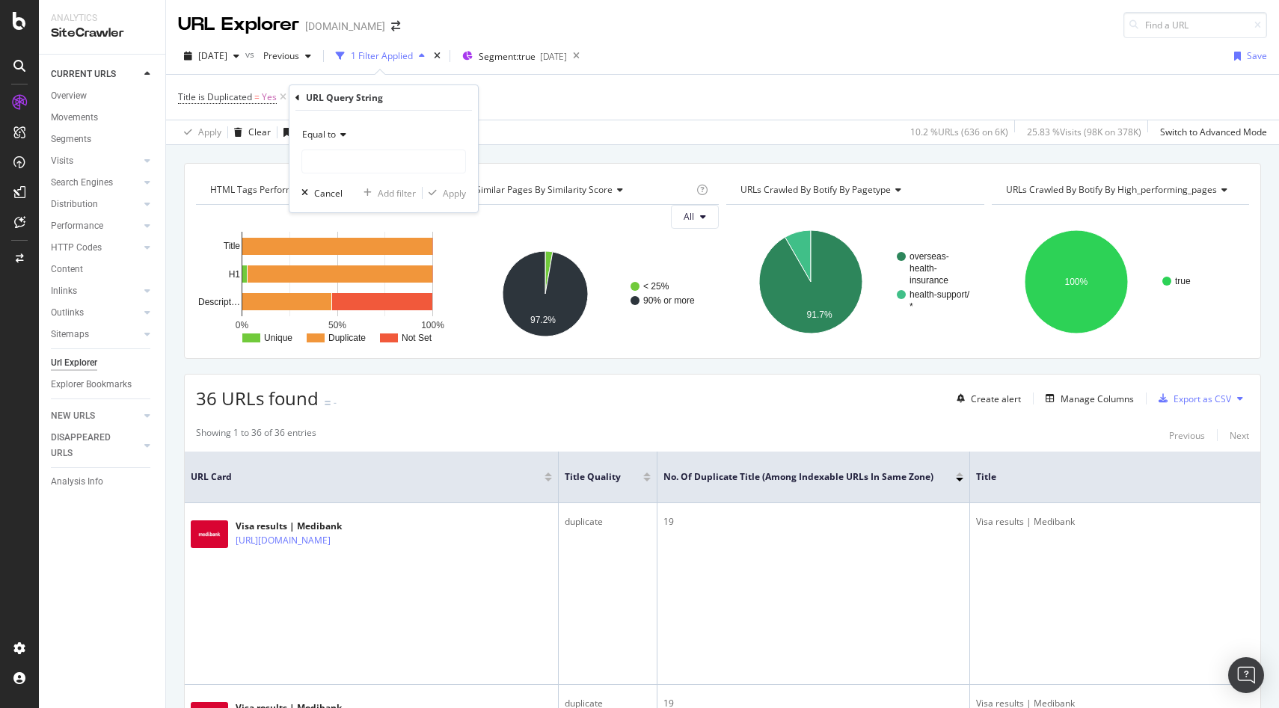
click at [346, 140] on div "Equal to" at bounding box center [383, 135] width 165 height 24
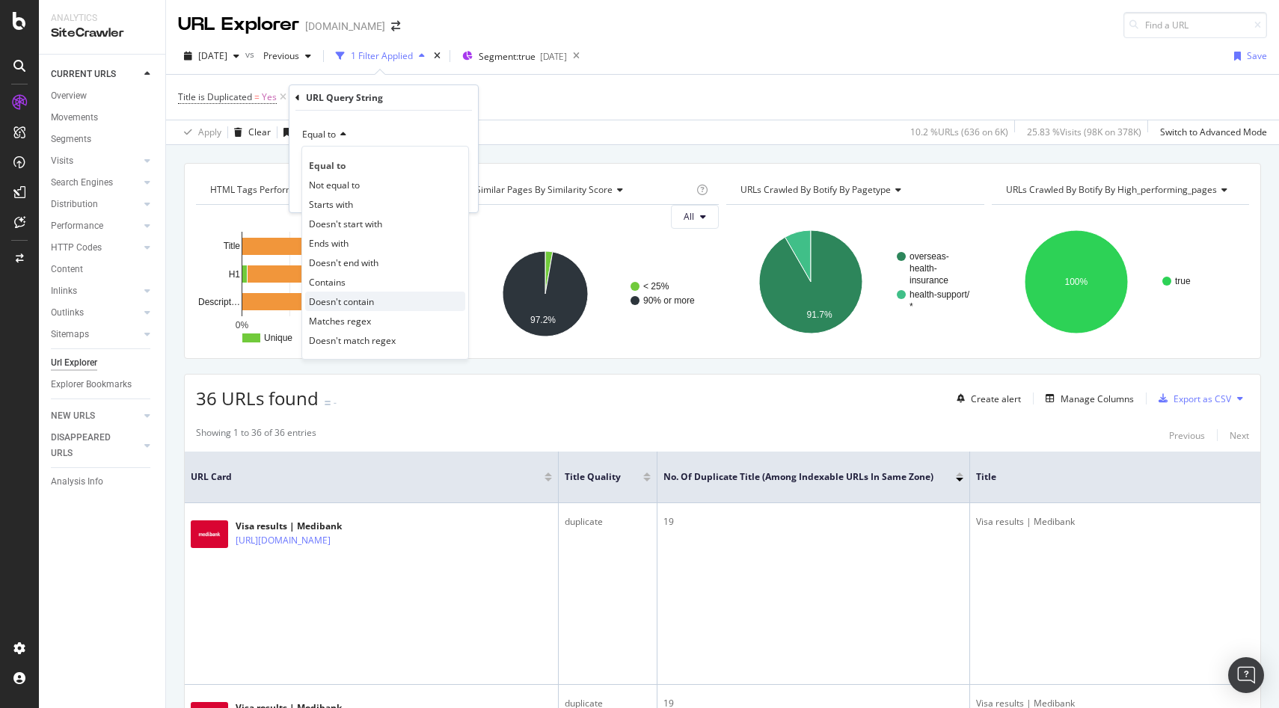
click at [342, 298] on span "Doesn't contain" at bounding box center [341, 301] width 65 height 13
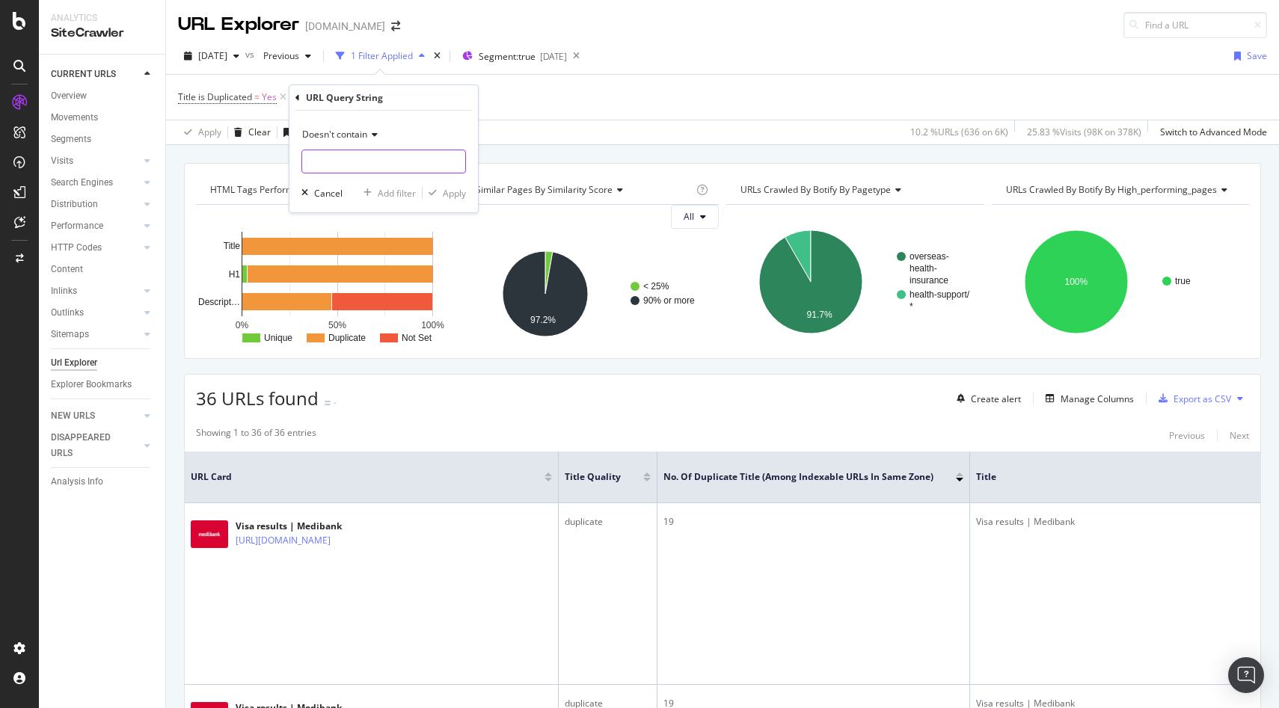
click at [348, 156] on input "text" at bounding box center [383, 162] width 163 height 24
type input "?"
click at [441, 195] on div "button" at bounding box center [433, 193] width 20 height 9
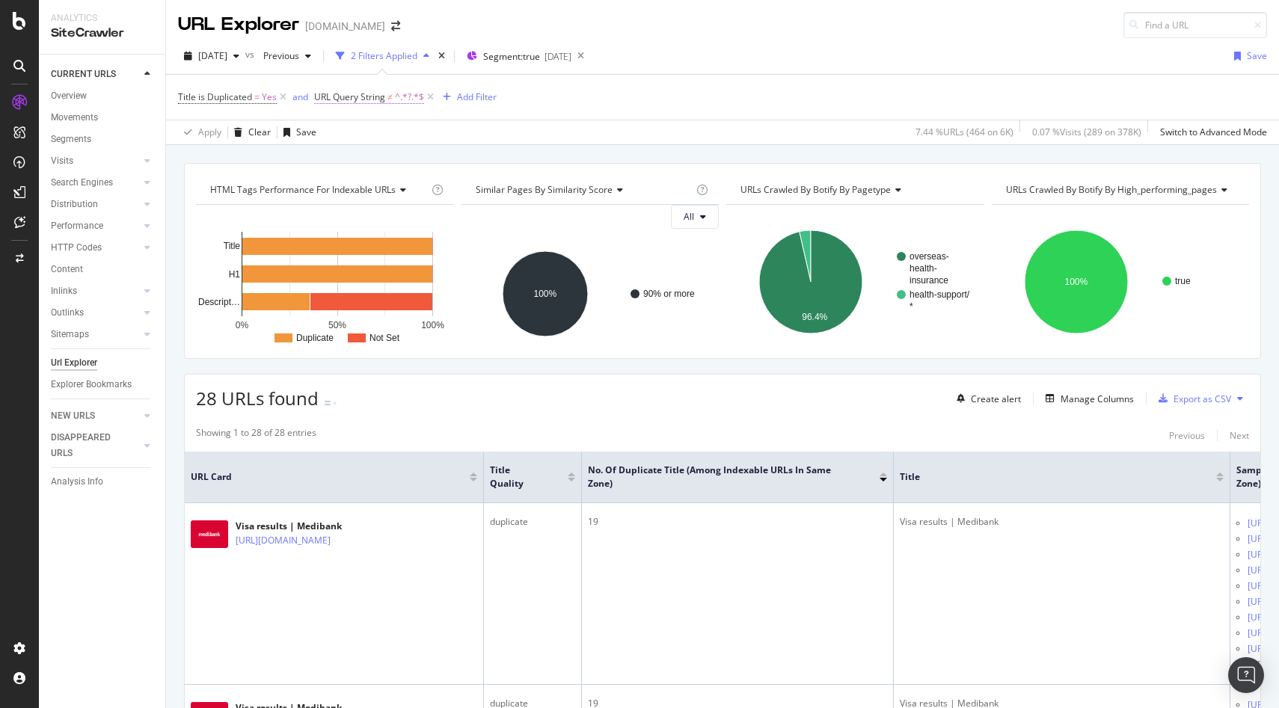
click at [404, 97] on span "^.*?.*$" at bounding box center [409, 97] width 29 height 21
click at [389, 164] on input "?" at bounding box center [398, 159] width 141 height 24
click at [344, 190] on div "Cancel" at bounding box center [354, 191] width 28 height 13
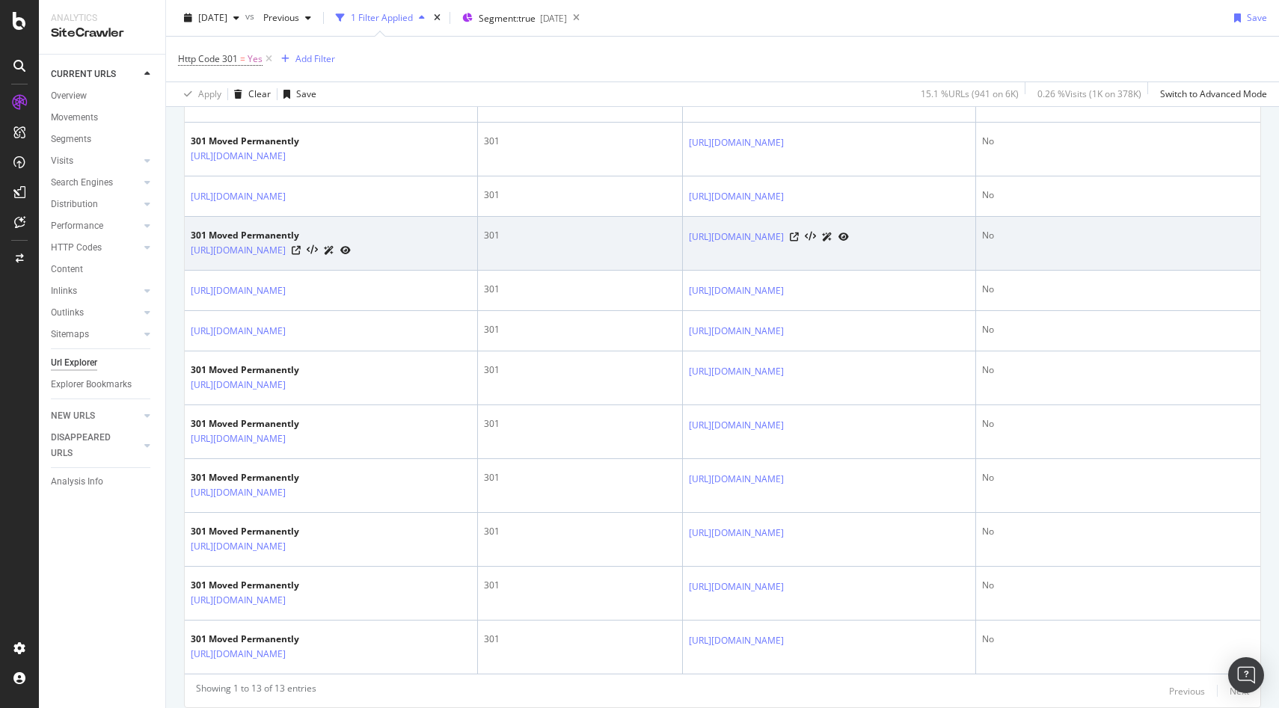
scroll to position [558, 0]
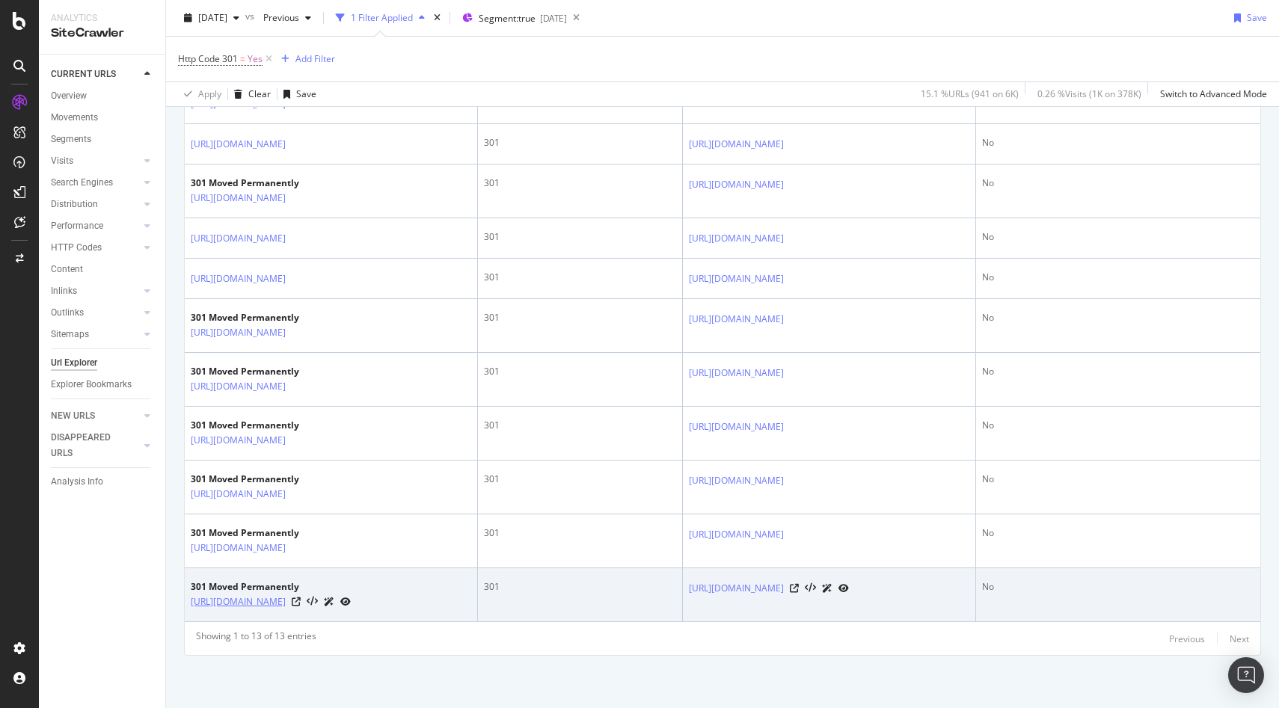
click at [286, 600] on link "http://www.medibank.com.au/health-insurance/work-your-perks/" at bounding box center [238, 602] width 95 height 15
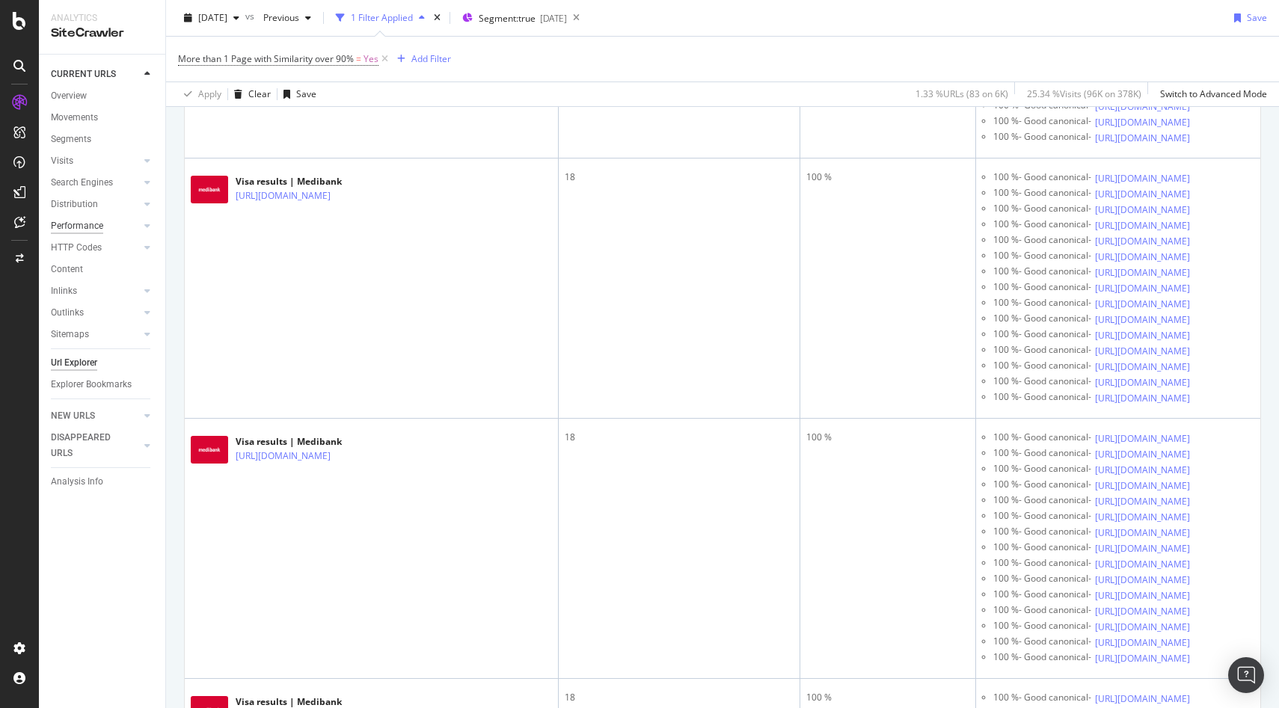
scroll to position [2992, 0]
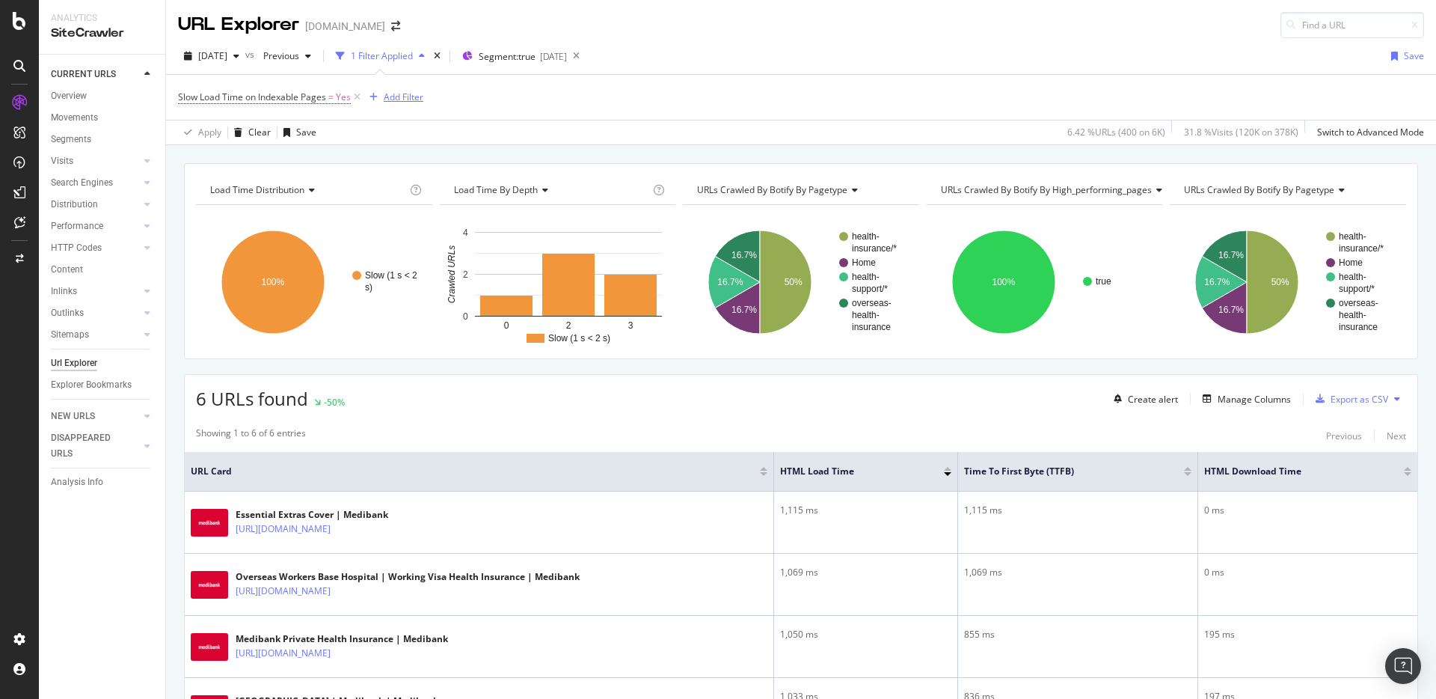
click at [398, 97] on div "Add Filter" at bounding box center [404, 97] width 40 height 13
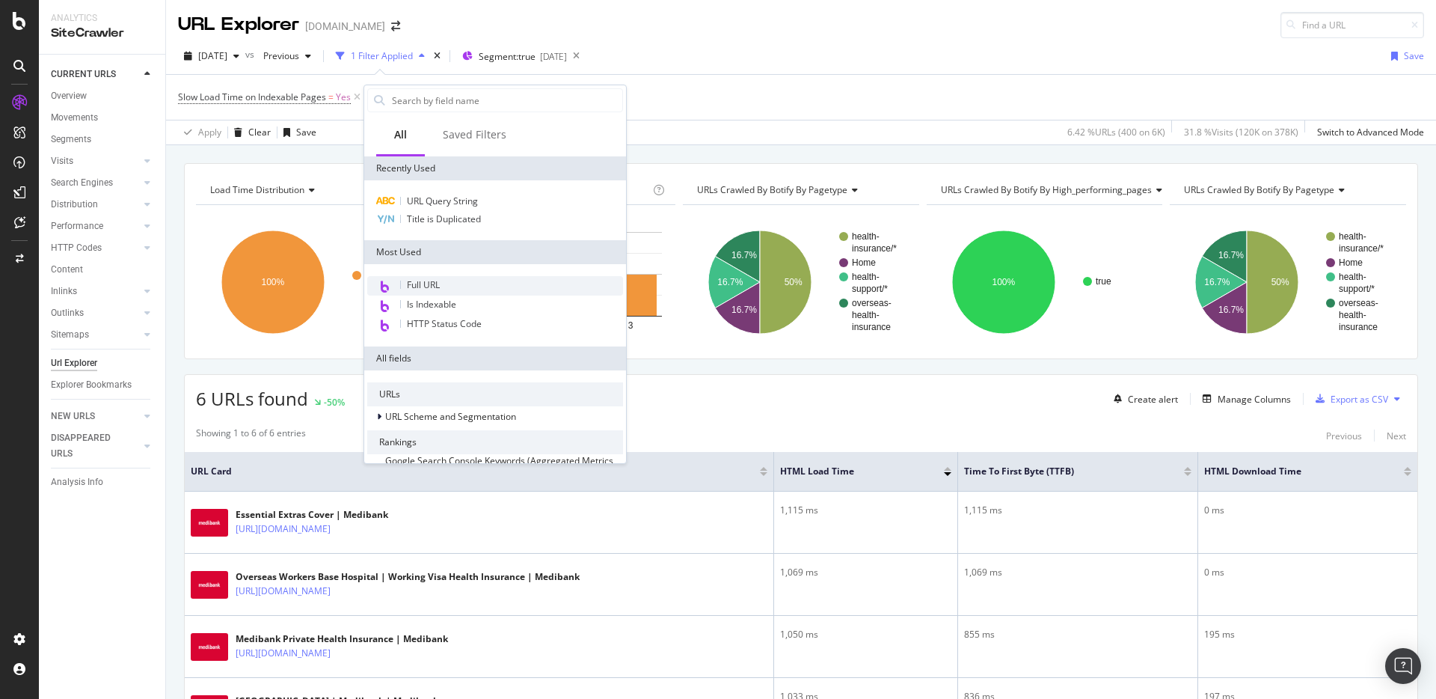
click at [438, 282] on span "Full URL" at bounding box center [423, 284] width 33 height 13
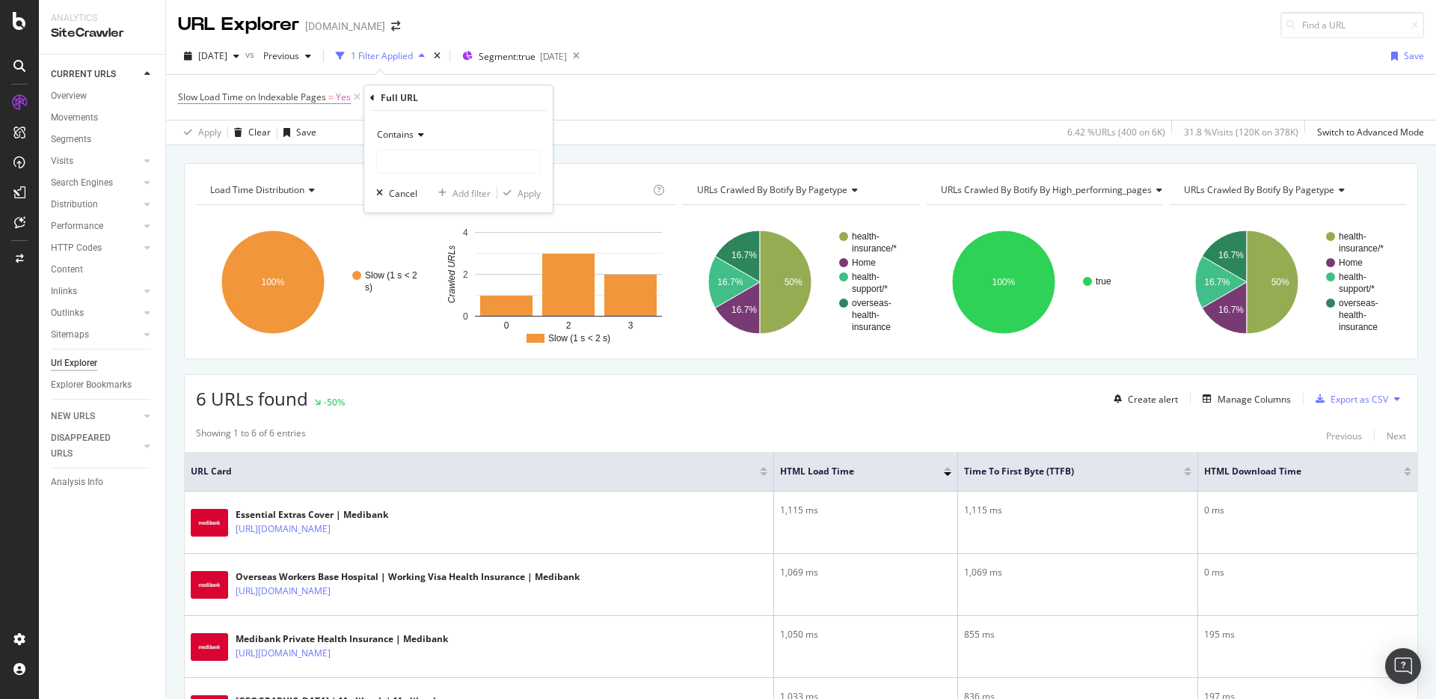
click at [423, 138] on icon at bounding box center [419, 134] width 10 height 9
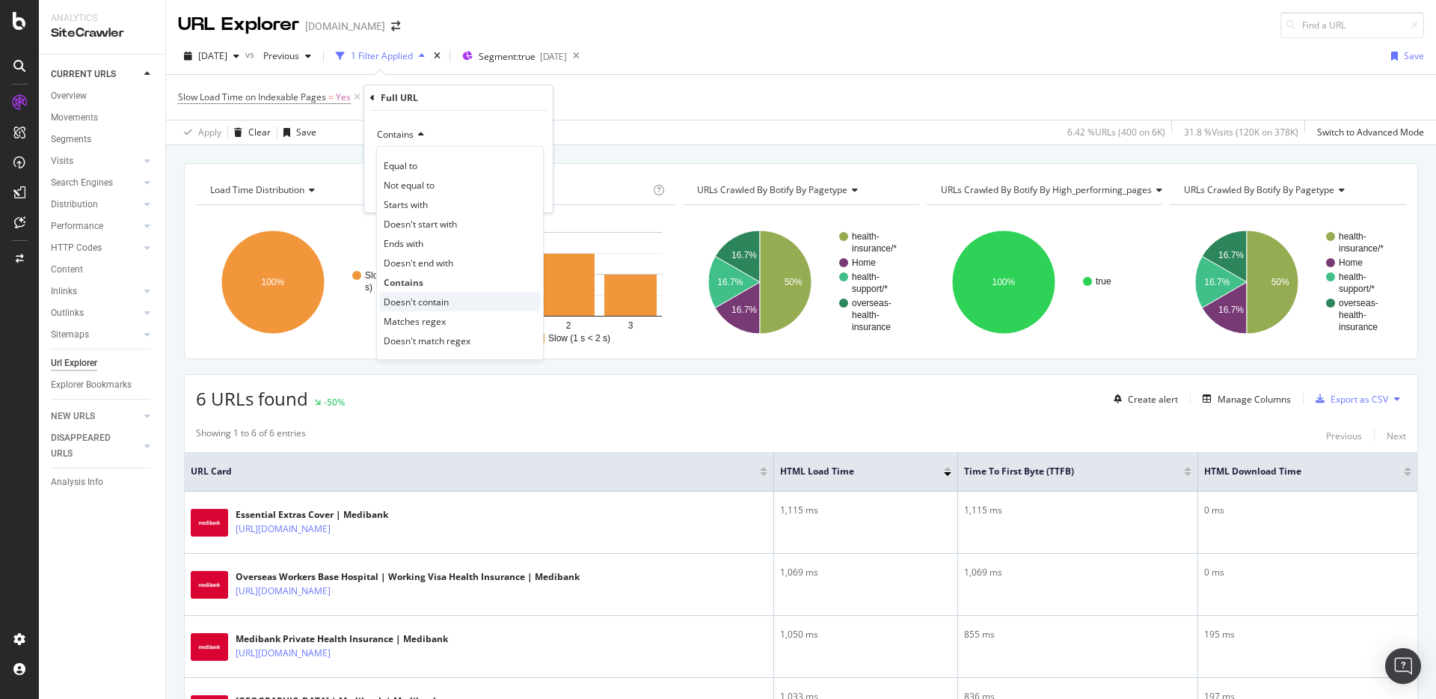
click at [415, 299] on span "Doesn't contain" at bounding box center [416, 301] width 65 height 13
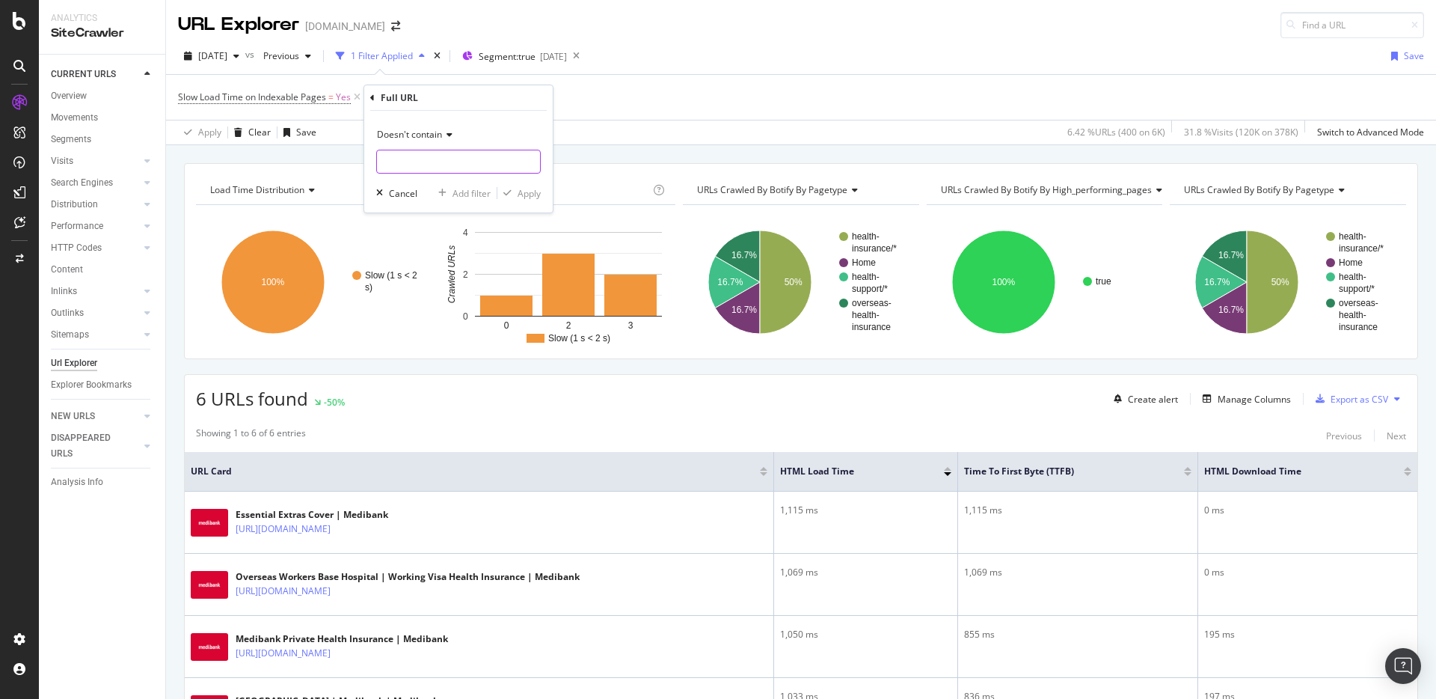
click at [415, 162] on input "text" at bounding box center [458, 162] width 163 height 24
type input "?"
click at [529, 193] on div "Apply" at bounding box center [529, 193] width 23 height 13
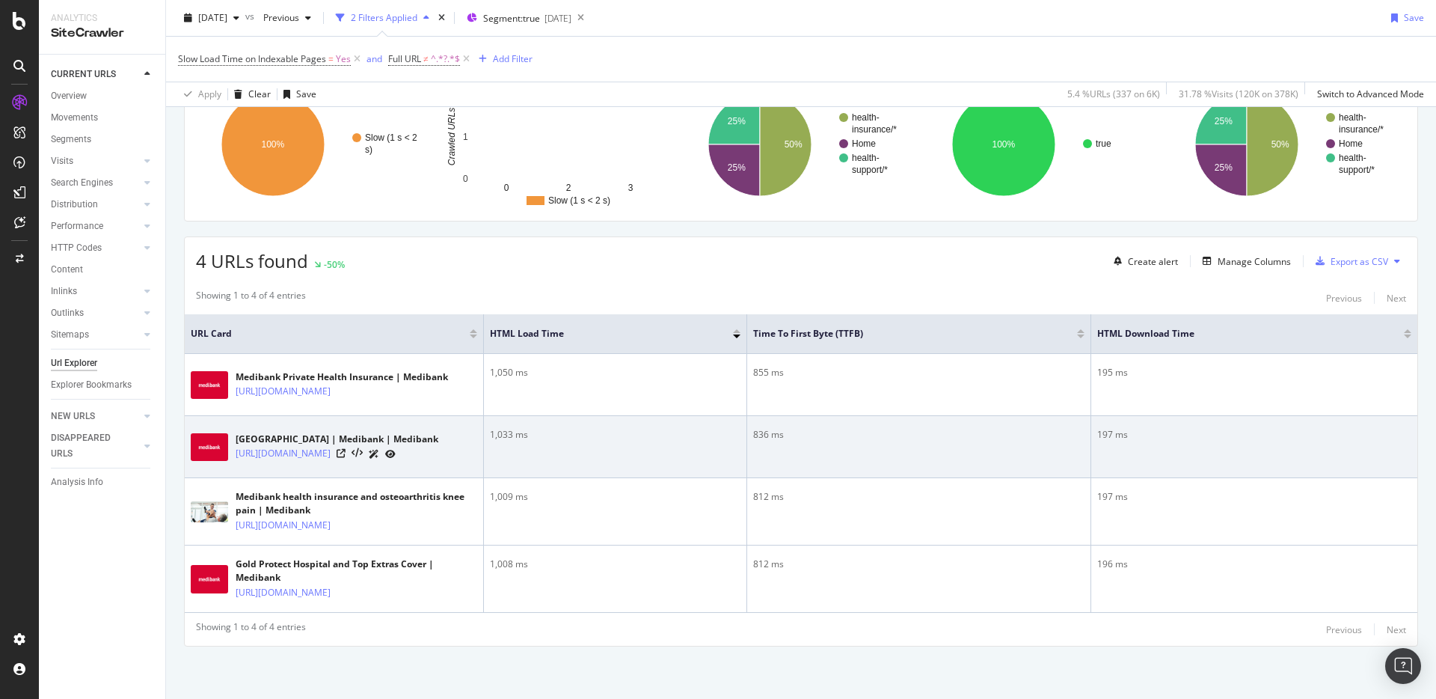
scroll to position [187, 0]
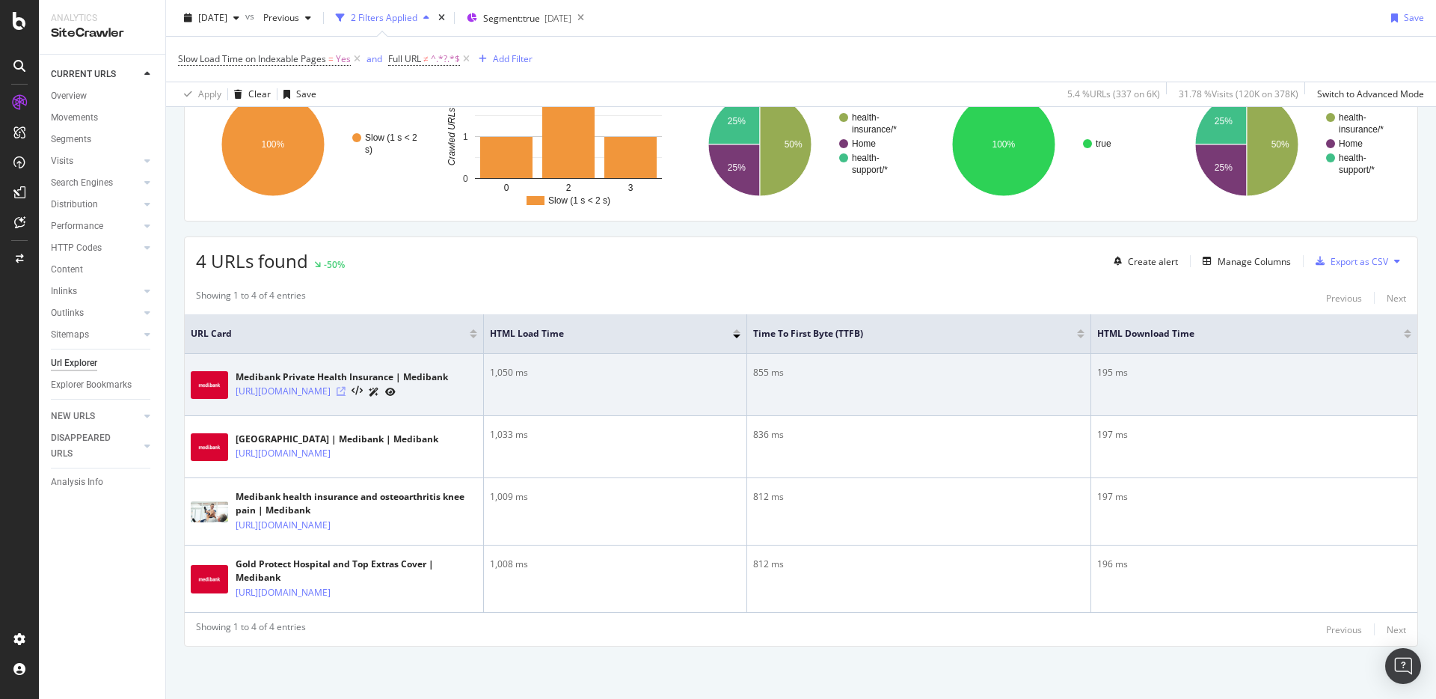
click at [346, 387] on icon at bounding box center [341, 391] width 9 height 9
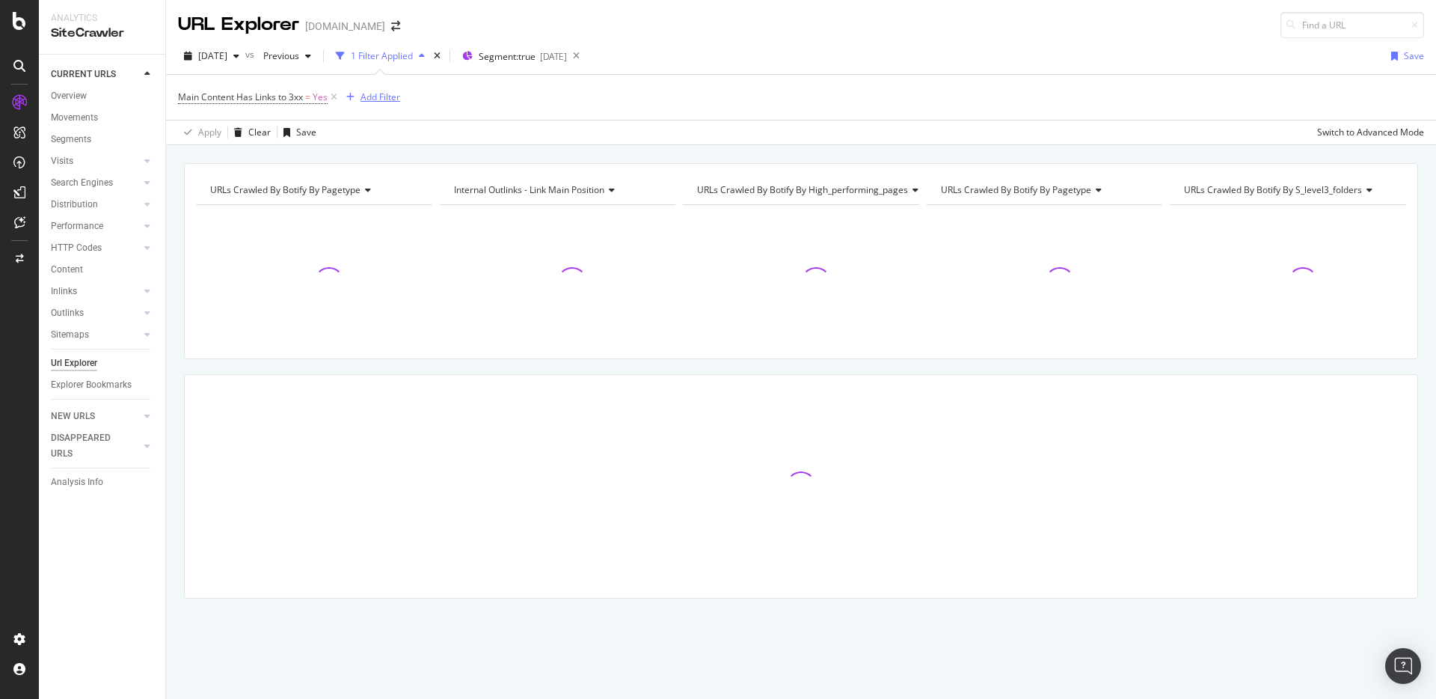
click at [375, 98] on div "Add Filter" at bounding box center [381, 97] width 40 height 13
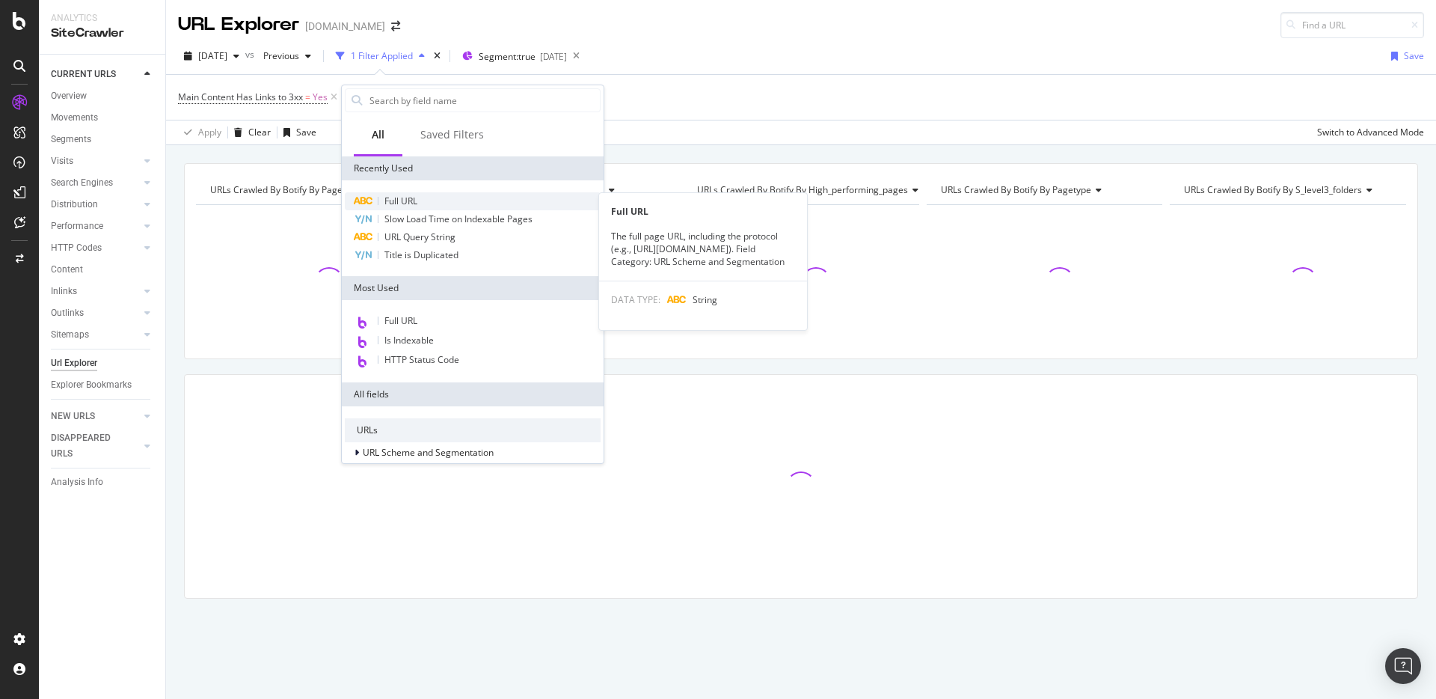
click at [426, 201] on div "Full URL" at bounding box center [473, 201] width 256 height 18
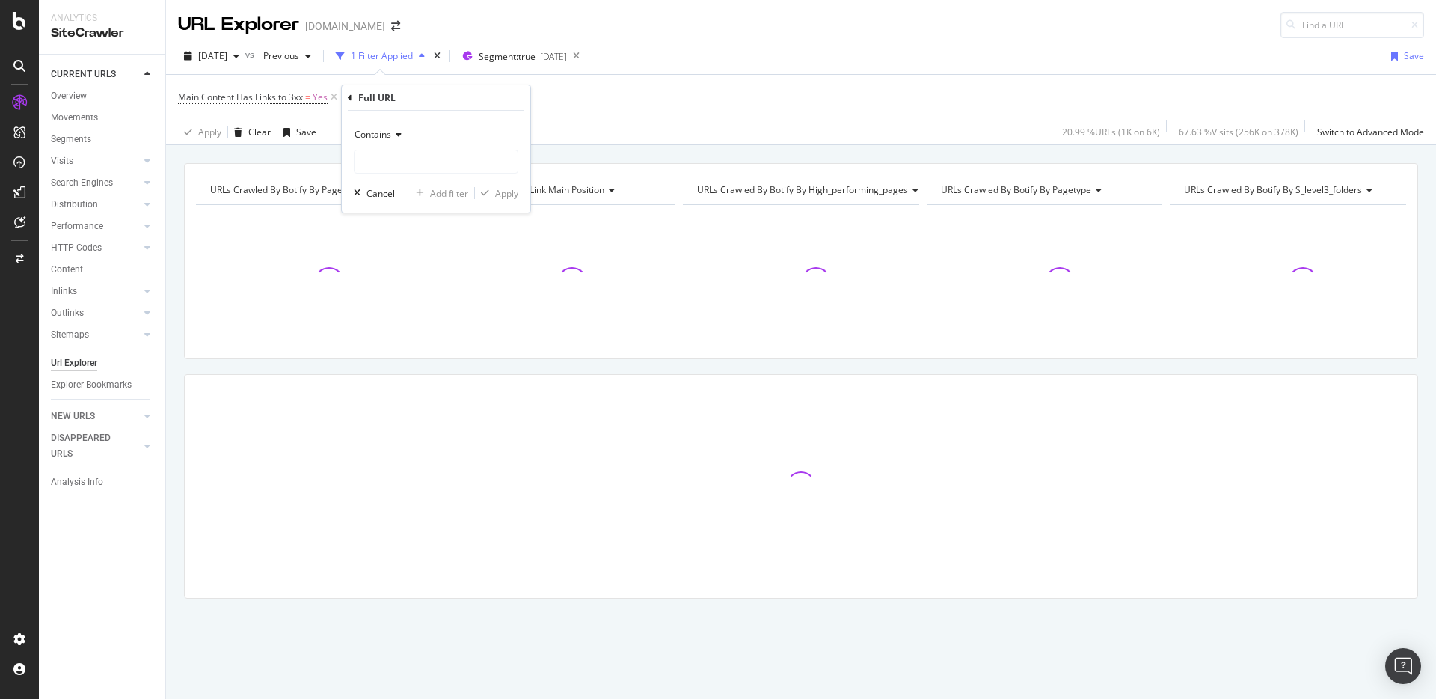
click at [410, 138] on div "Contains" at bounding box center [436, 135] width 165 height 24
click at [397, 296] on span "Doesn't contain" at bounding box center [393, 301] width 65 height 13
click at [411, 160] on input "text" at bounding box center [436, 162] width 163 height 24
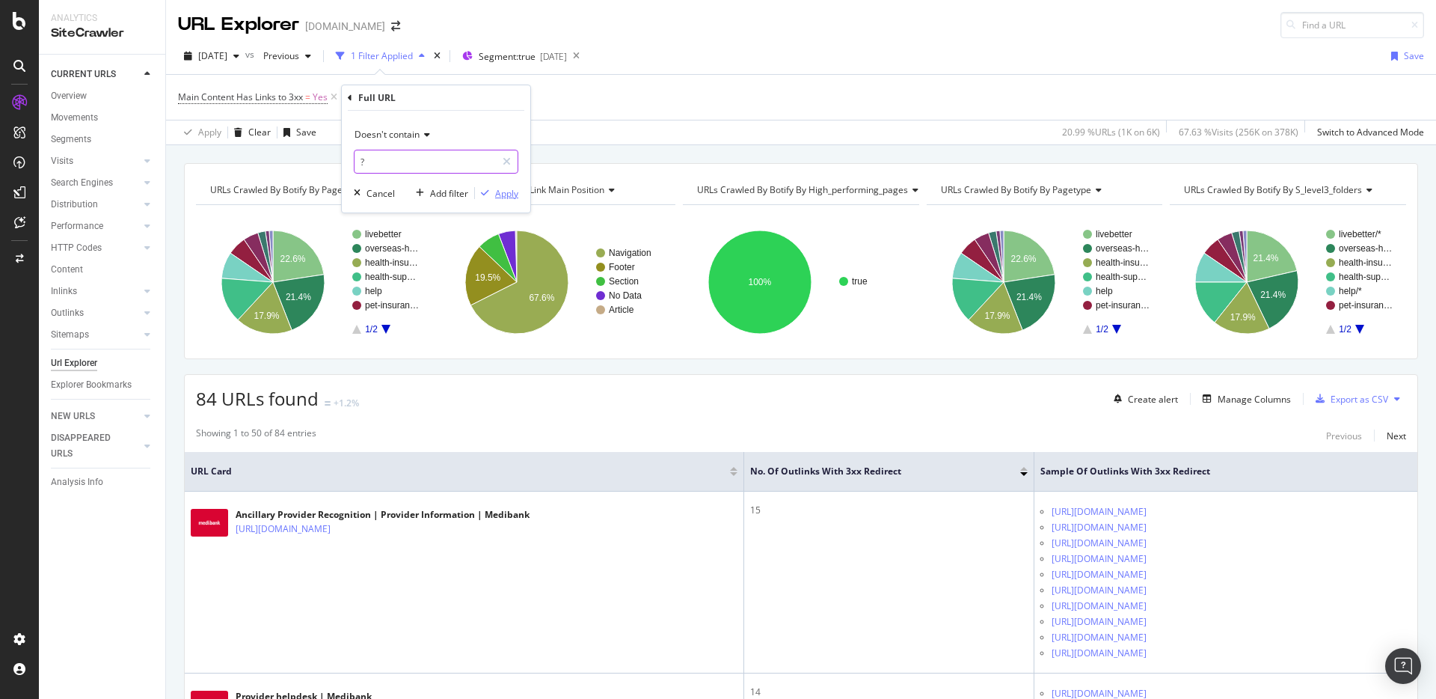
type input "?"
click at [505, 189] on div "Apply" at bounding box center [506, 193] width 23 height 13
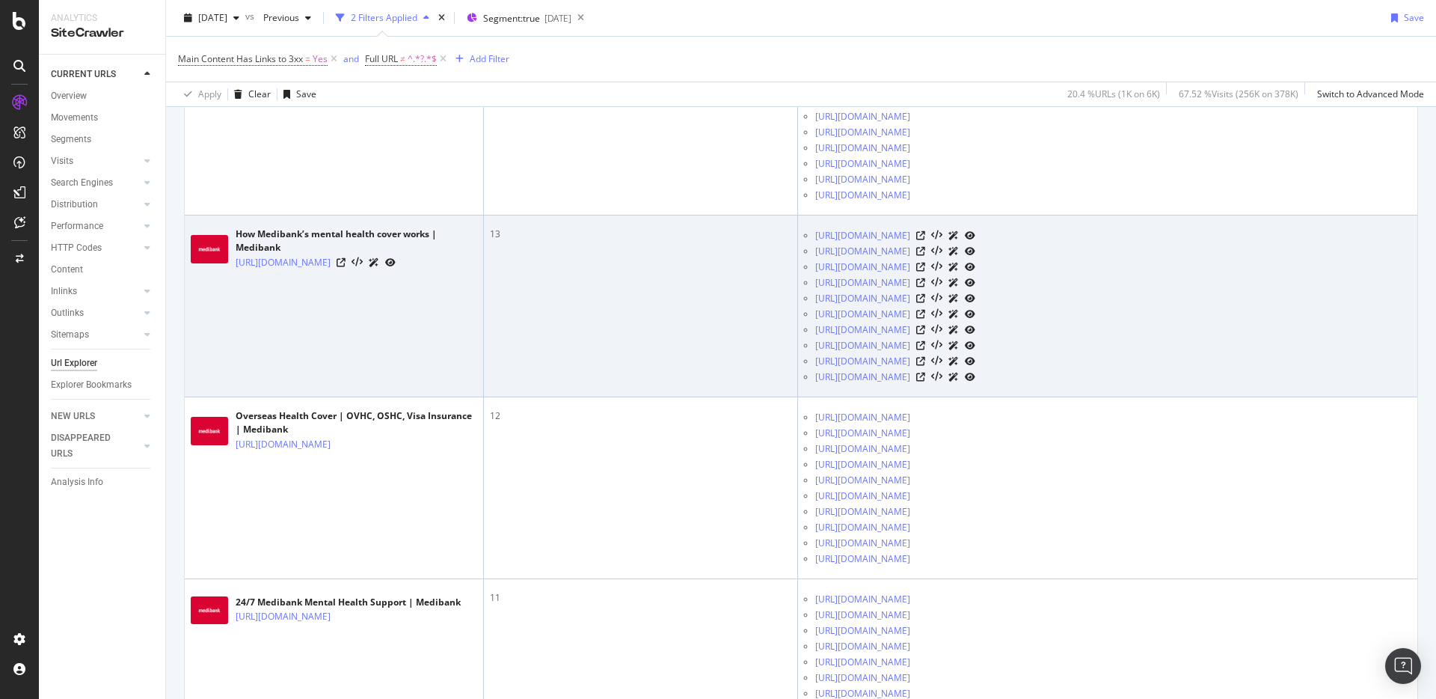
scroll to position [625, 0]
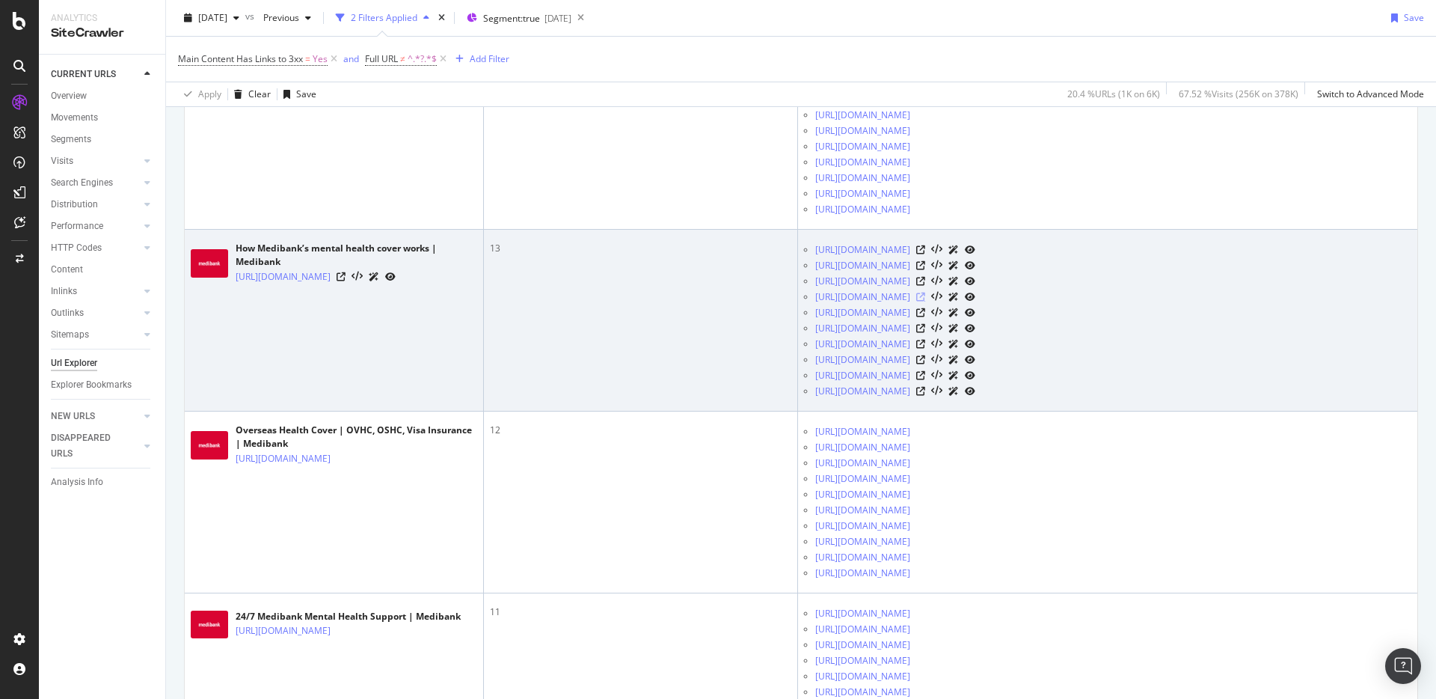
click at [925, 298] on icon at bounding box center [920, 297] width 9 height 9
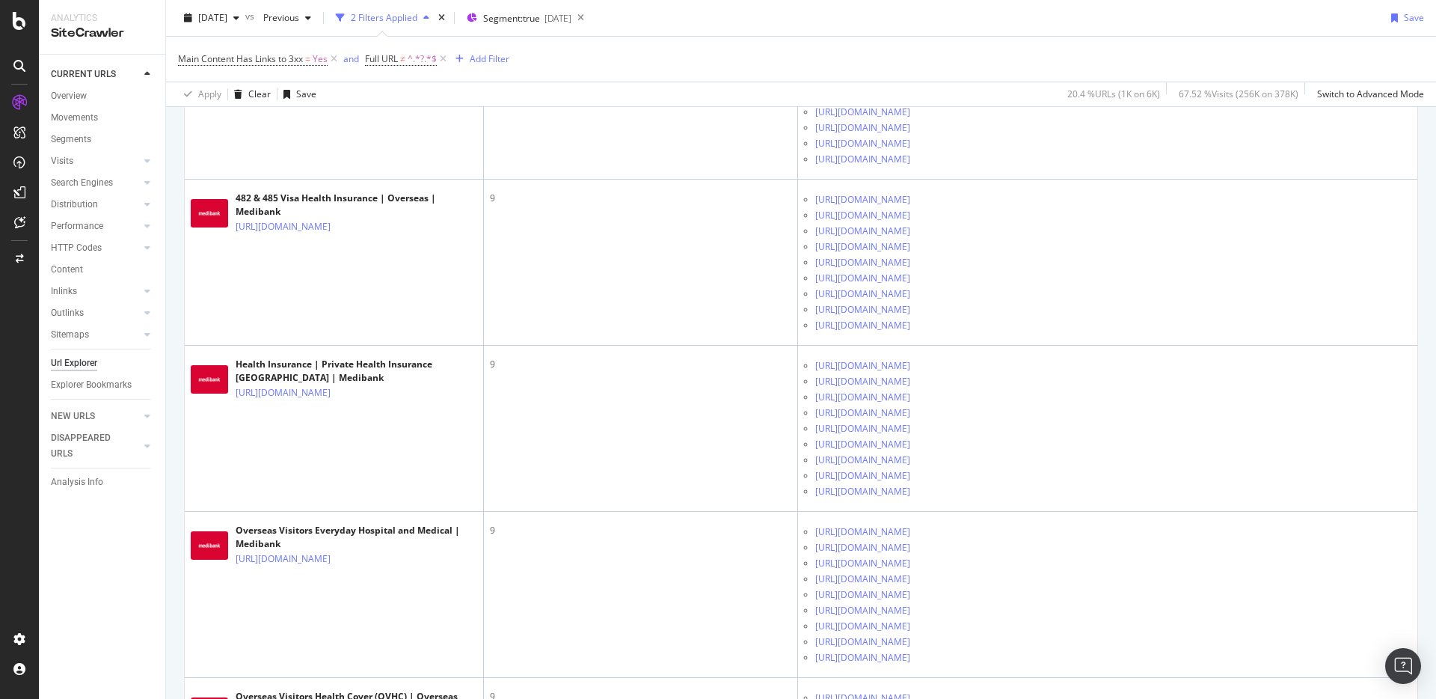
scroll to position [8296, 0]
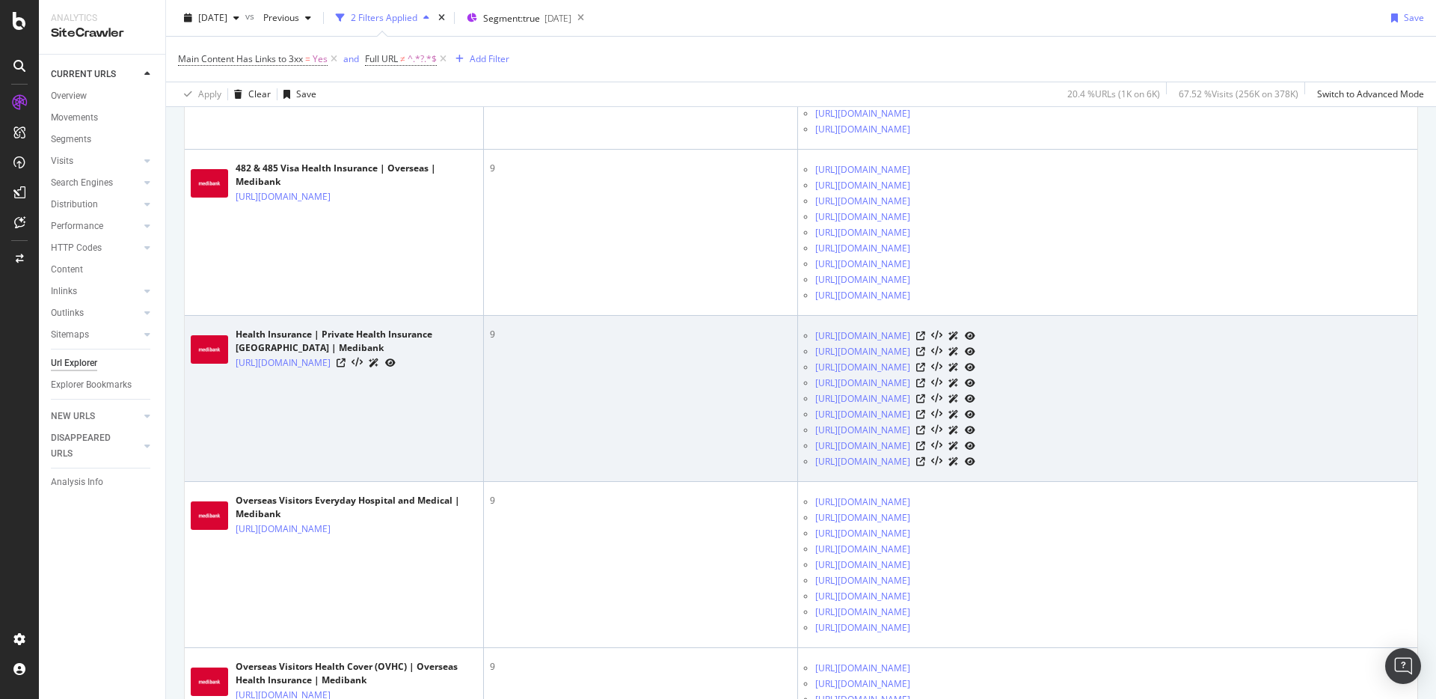
click at [976, 372] on icon at bounding box center [970, 367] width 10 height 9
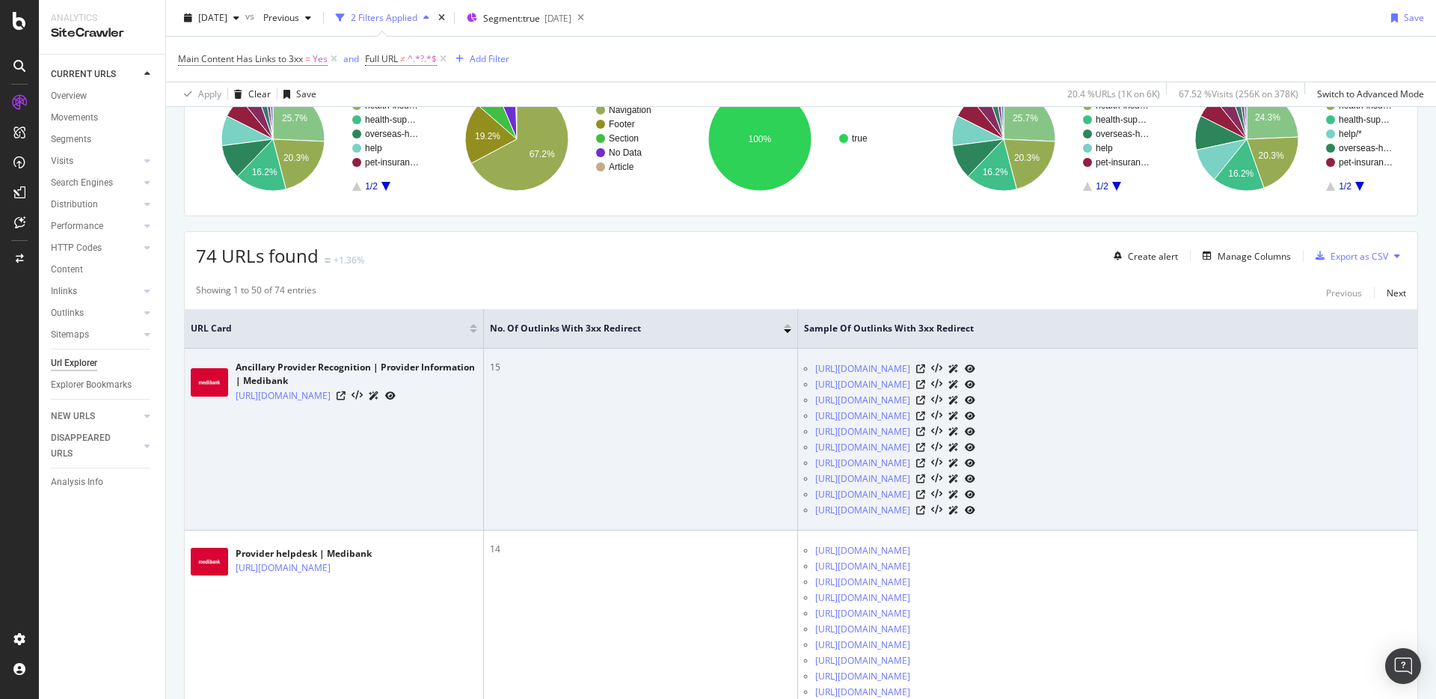
scroll to position [165, 0]
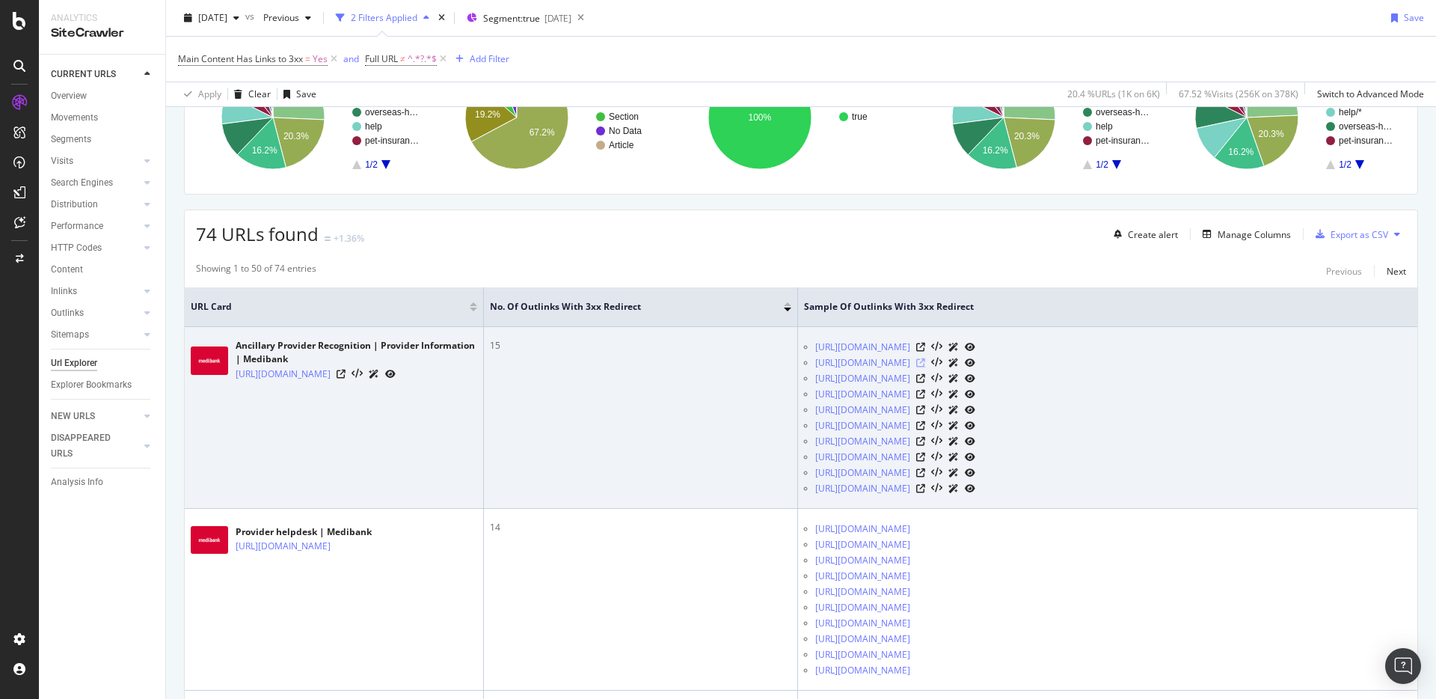
click at [925, 362] on icon at bounding box center [920, 362] width 9 height 9
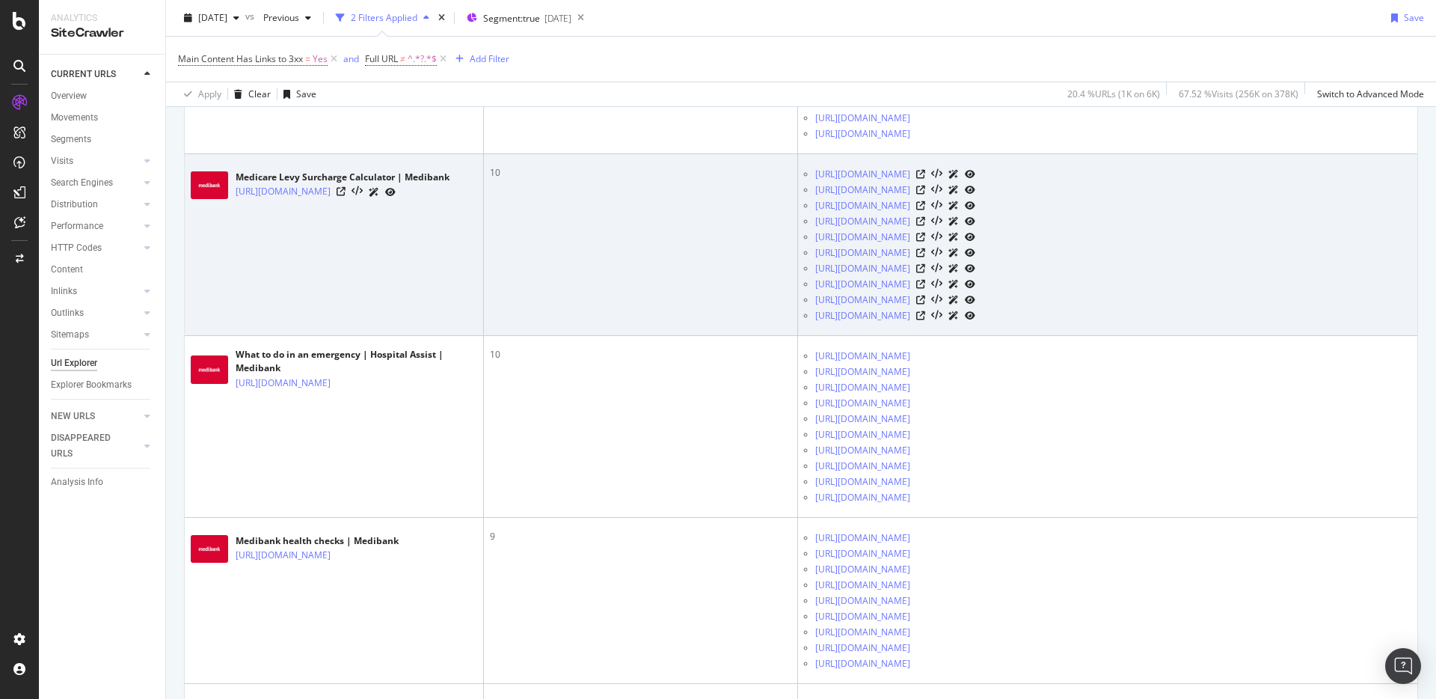
scroll to position [3619, 0]
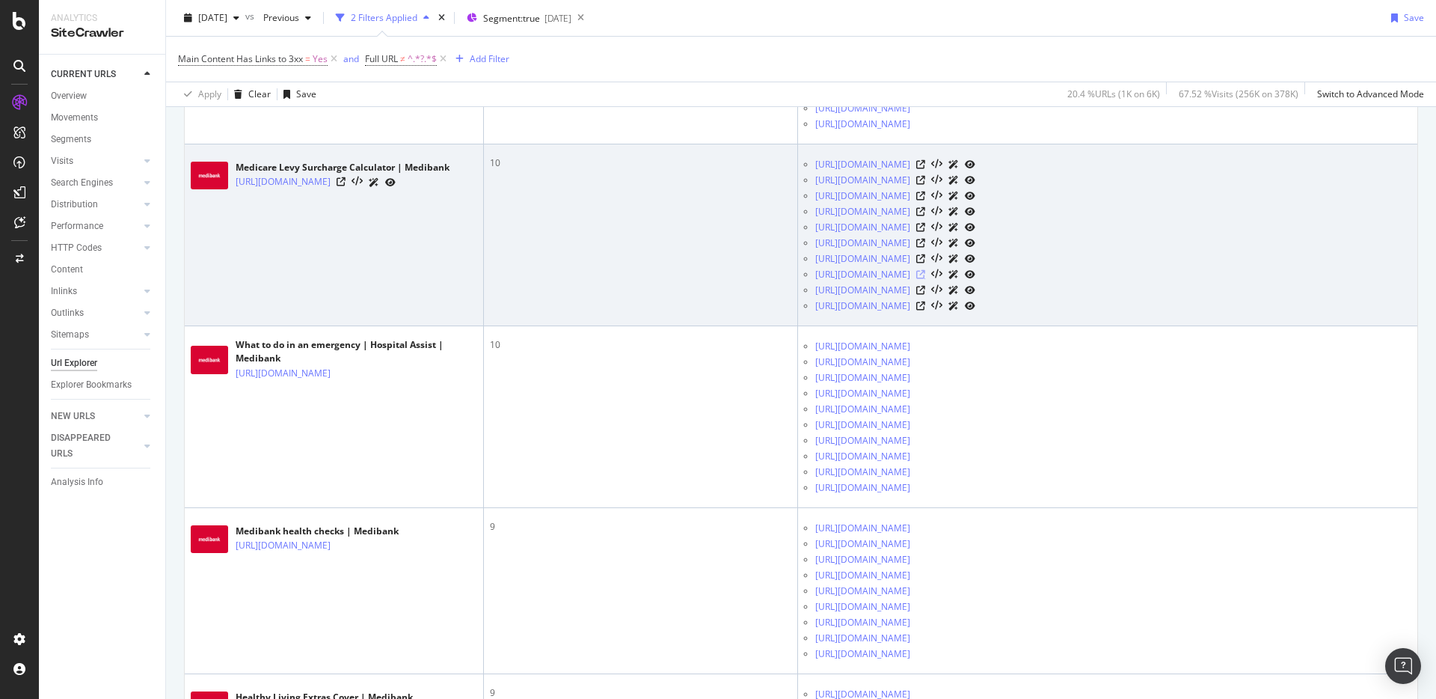
click at [925, 279] on icon at bounding box center [920, 274] width 9 height 9
click at [346, 186] on icon at bounding box center [341, 181] width 9 height 9
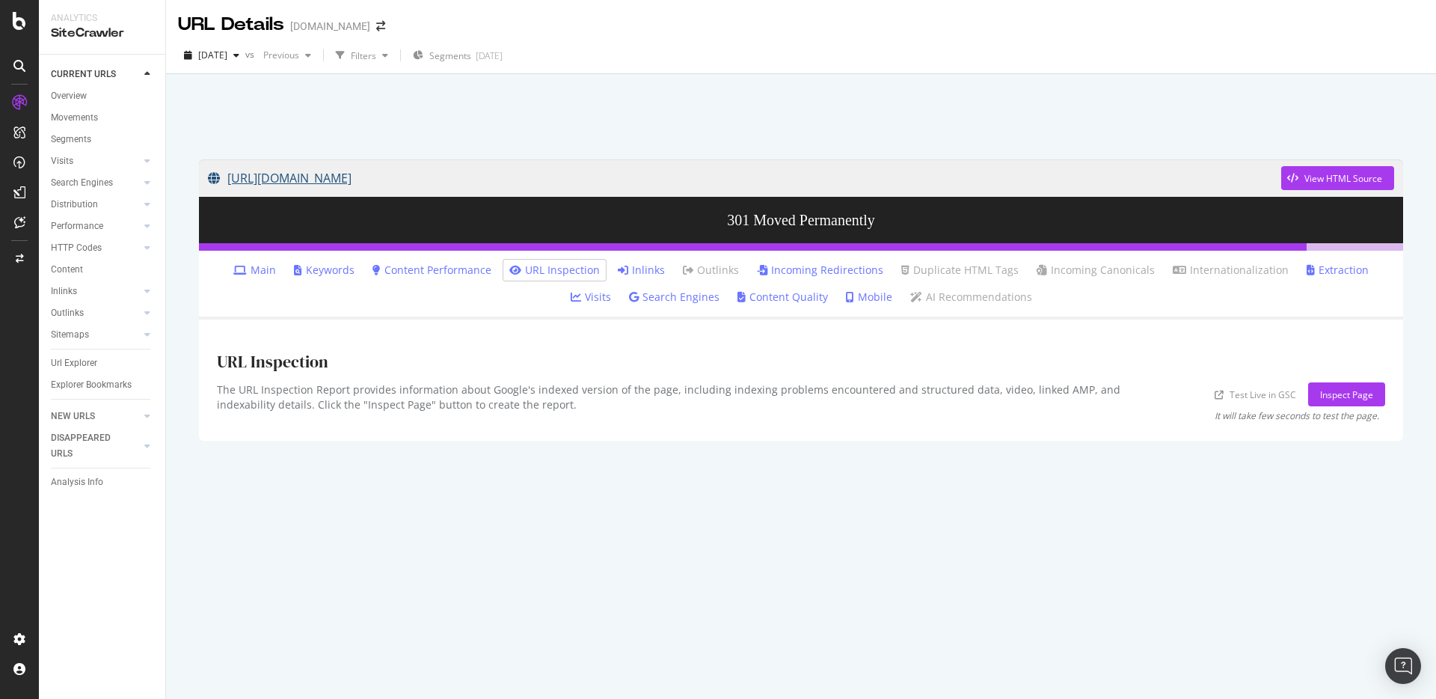
click at [376, 183] on link "[URL][DOMAIN_NAME]" at bounding box center [745, 177] width 1074 height 37
